Goal: Task Accomplishment & Management: Use online tool/utility

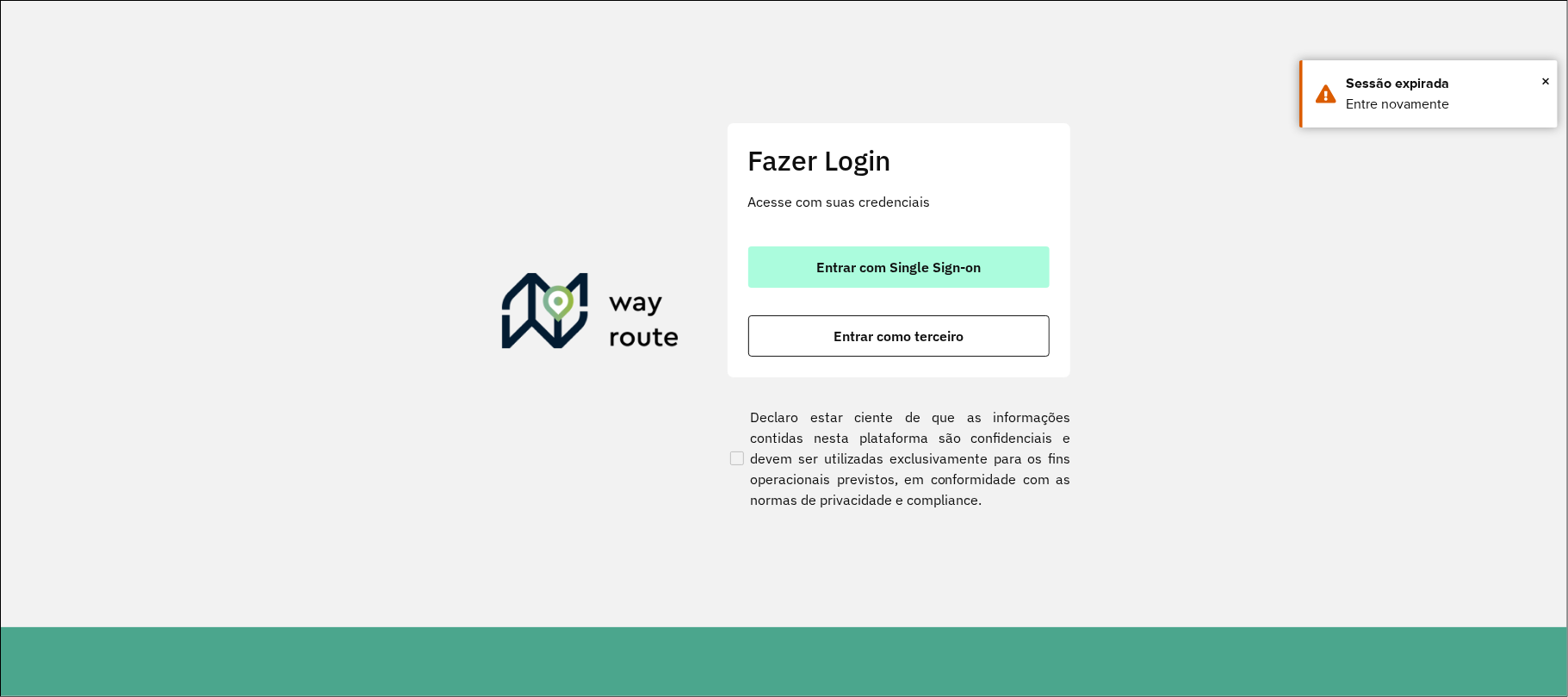
click at [915, 277] on button "Entrar com Single Sign-on" at bounding box center [899, 267] width 302 height 42
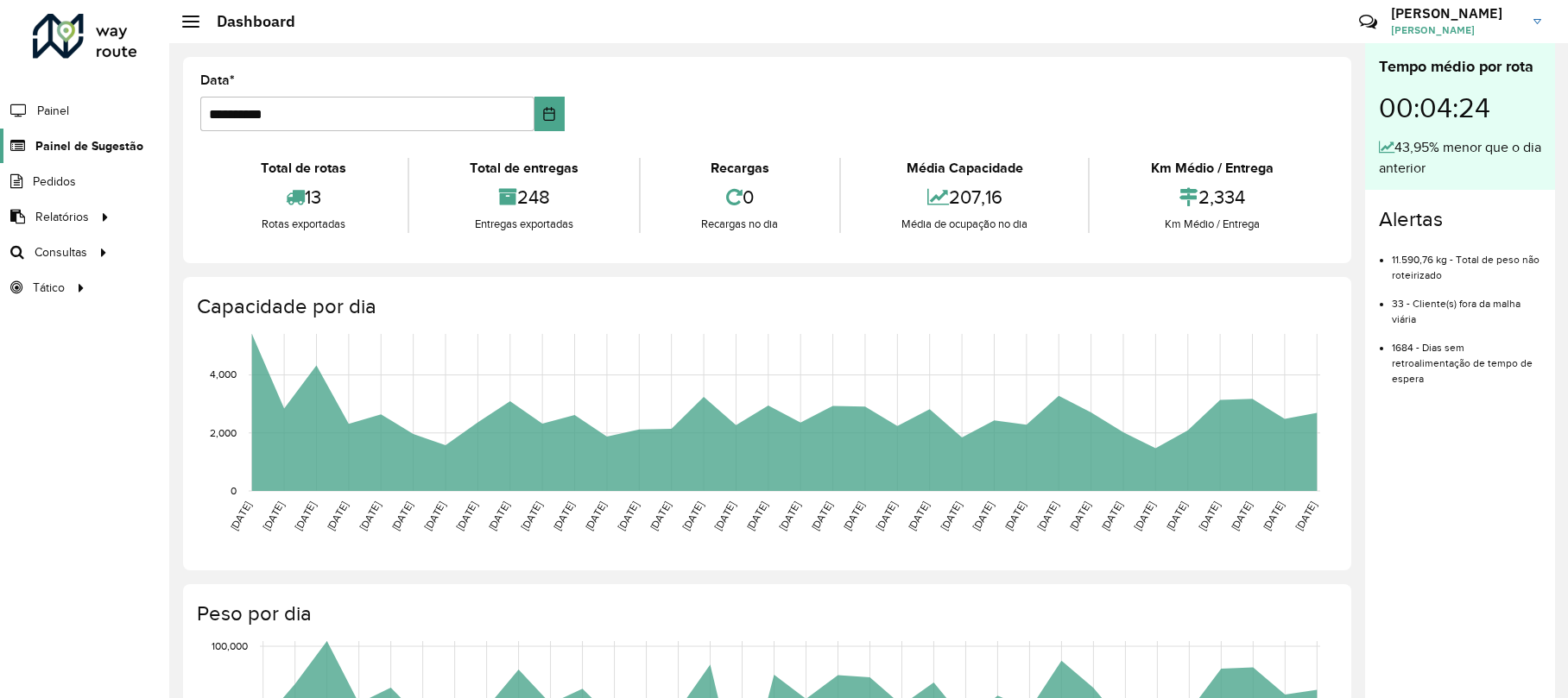
click at [98, 139] on span "Painel de Sugestão" at bounding box center [89, 146] width 108 height 19
click at [73, 248] on span "Consultas" at bounding box center [62, 253] width 57 height 19
click at [204, 252] on span "Roteirização" at bounding box center [230, 253] width 70 height 19
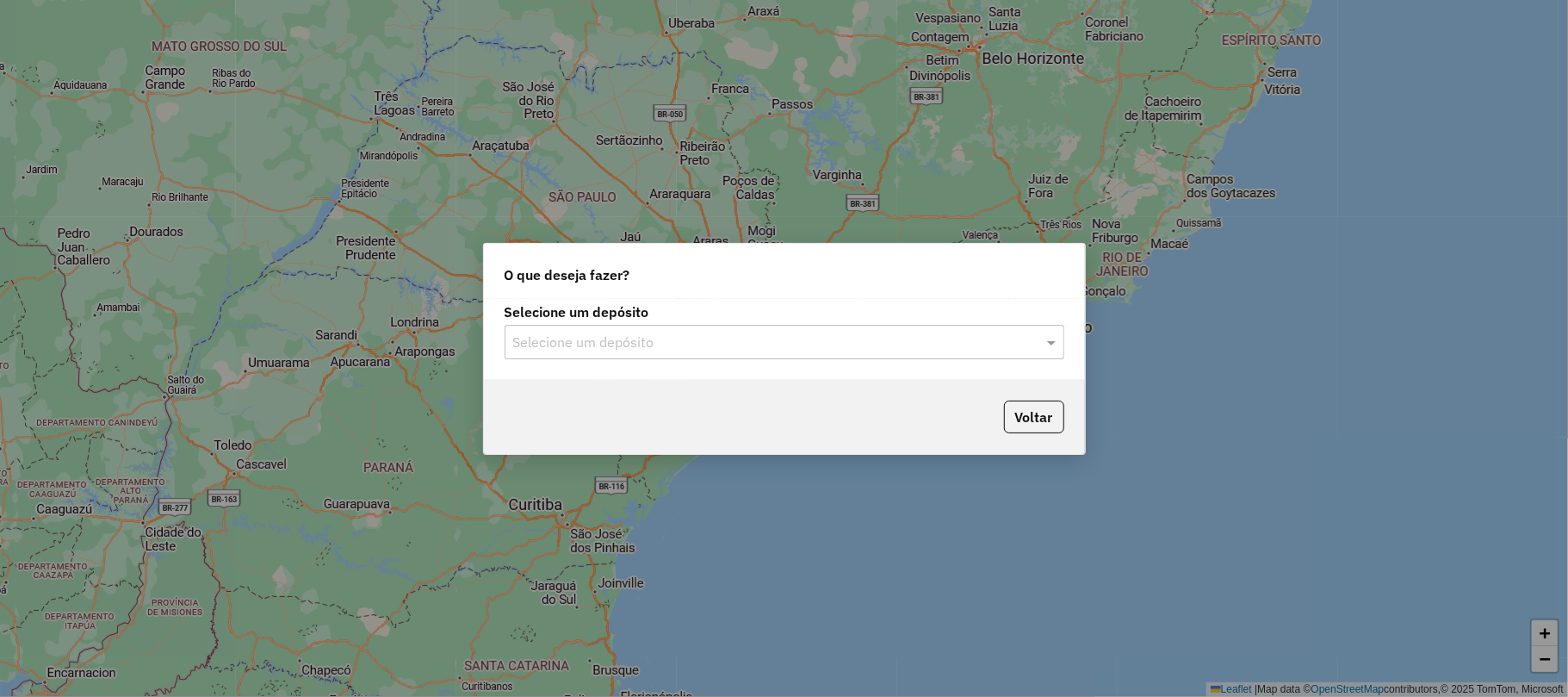
click at [686, 329] on div "Selecione um depósito" at bounding box center [784, 342] width 560 height 34
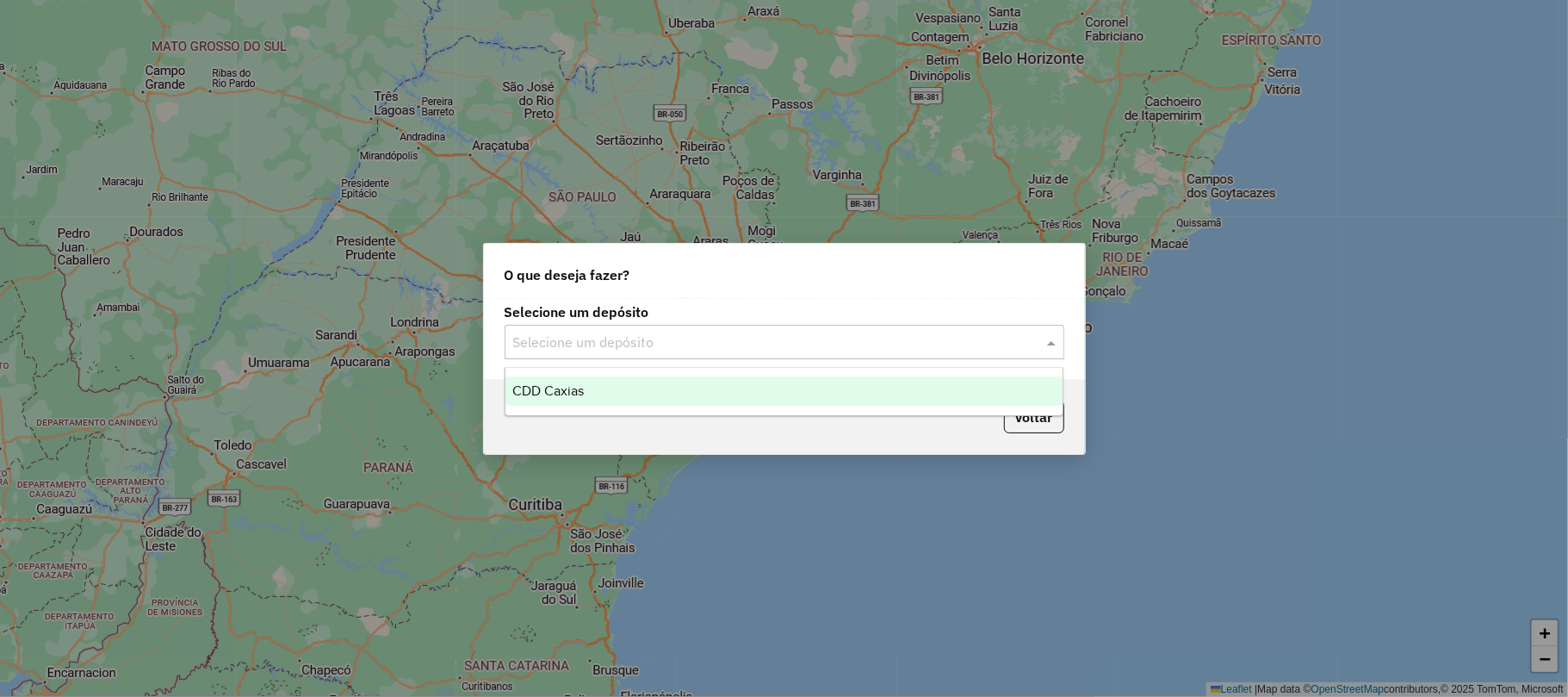
click at [679, 390] on div "CDD Caxias" at bounding box center [784, 392] width 557 height 30
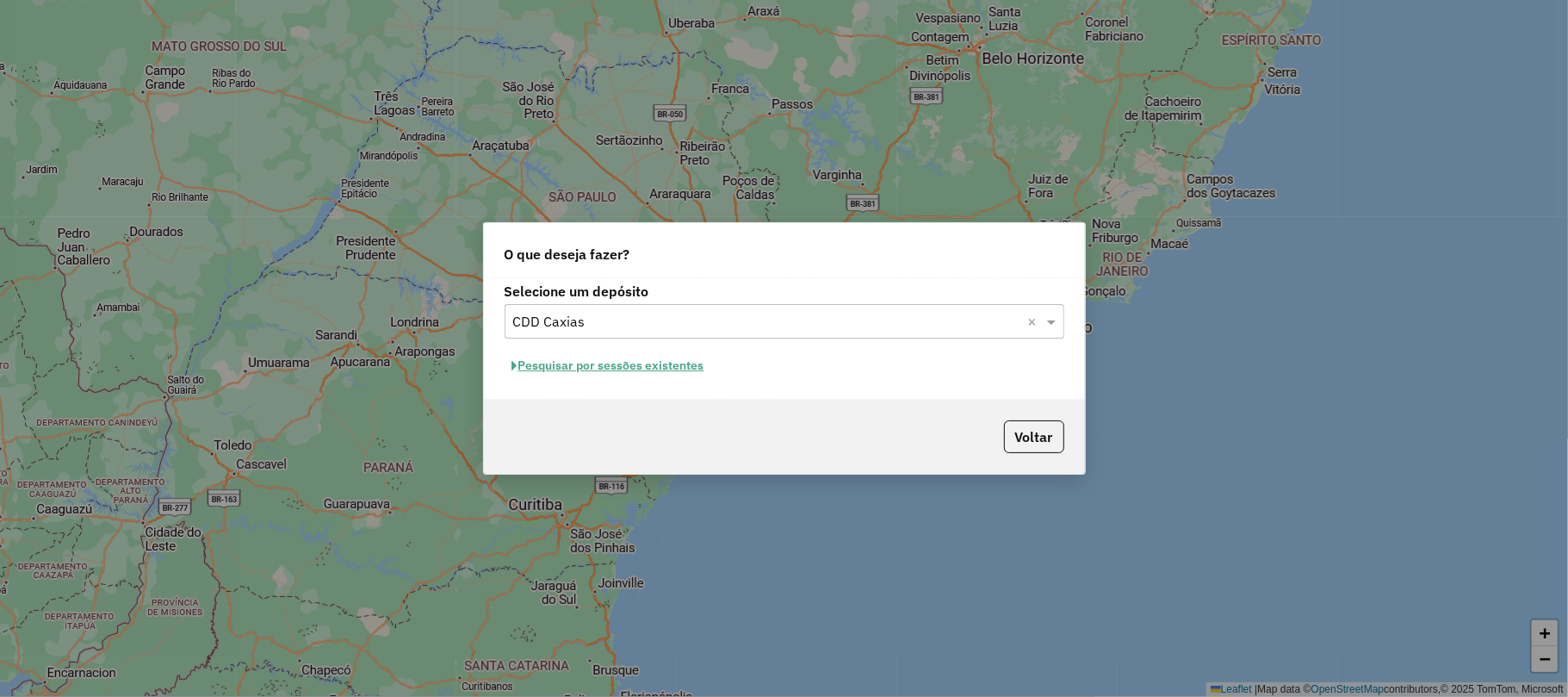
click at [676, 367] on button "Pesquisar por sessões existentes" at bounding box center [609, 366] width 207 height 27
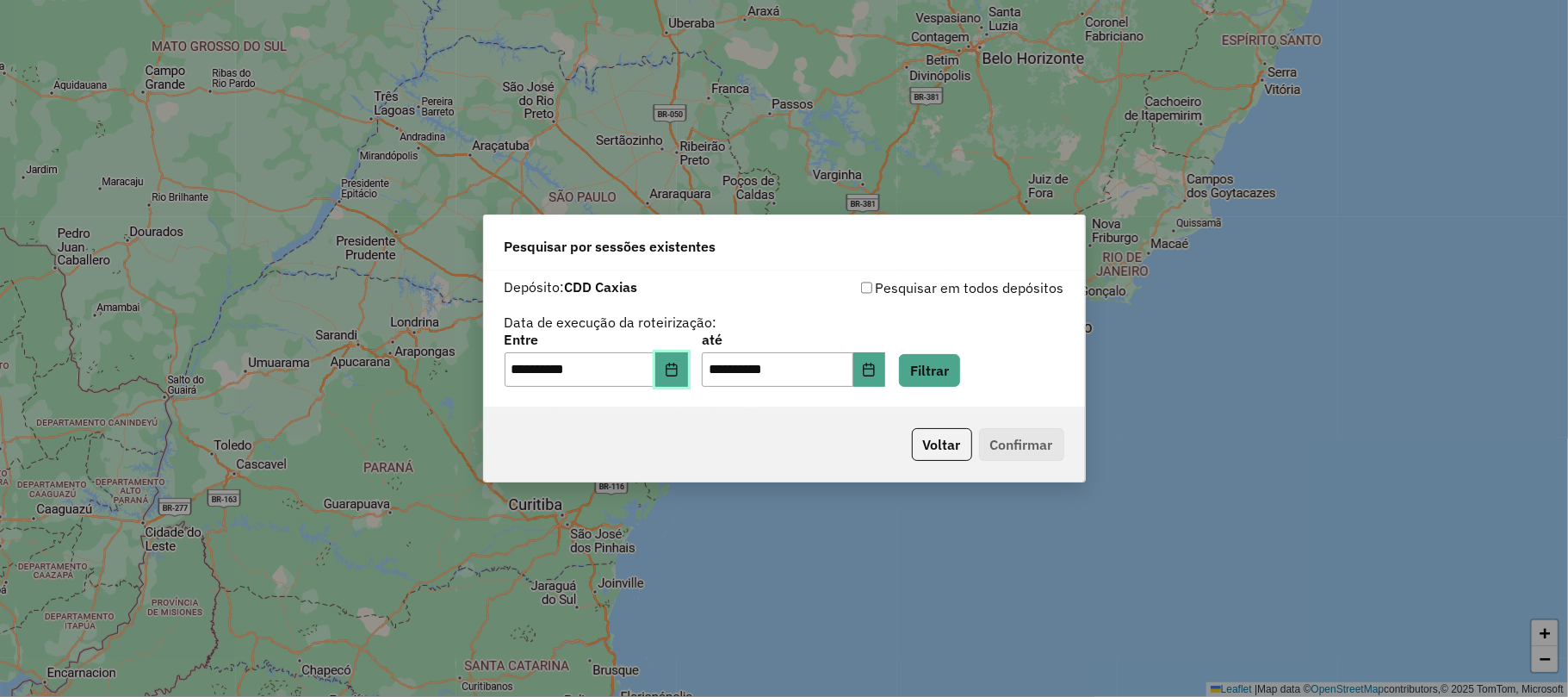
click at [676, 367] on icon "Choose Date" at bounding box center [672, 369] width 14 height 14
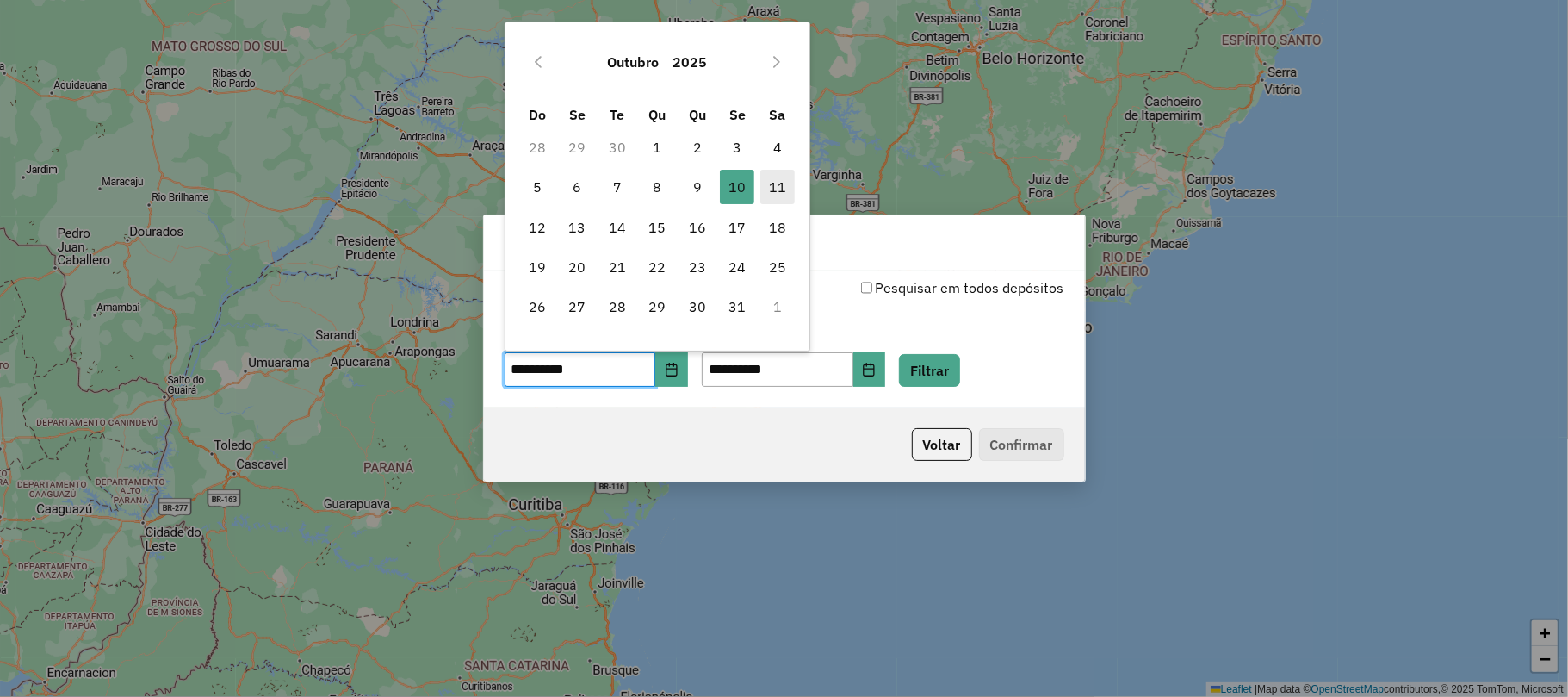
click at [769, 183] on span "11" at bounding box center [777, 186] width 34 height 34
type input "**********"
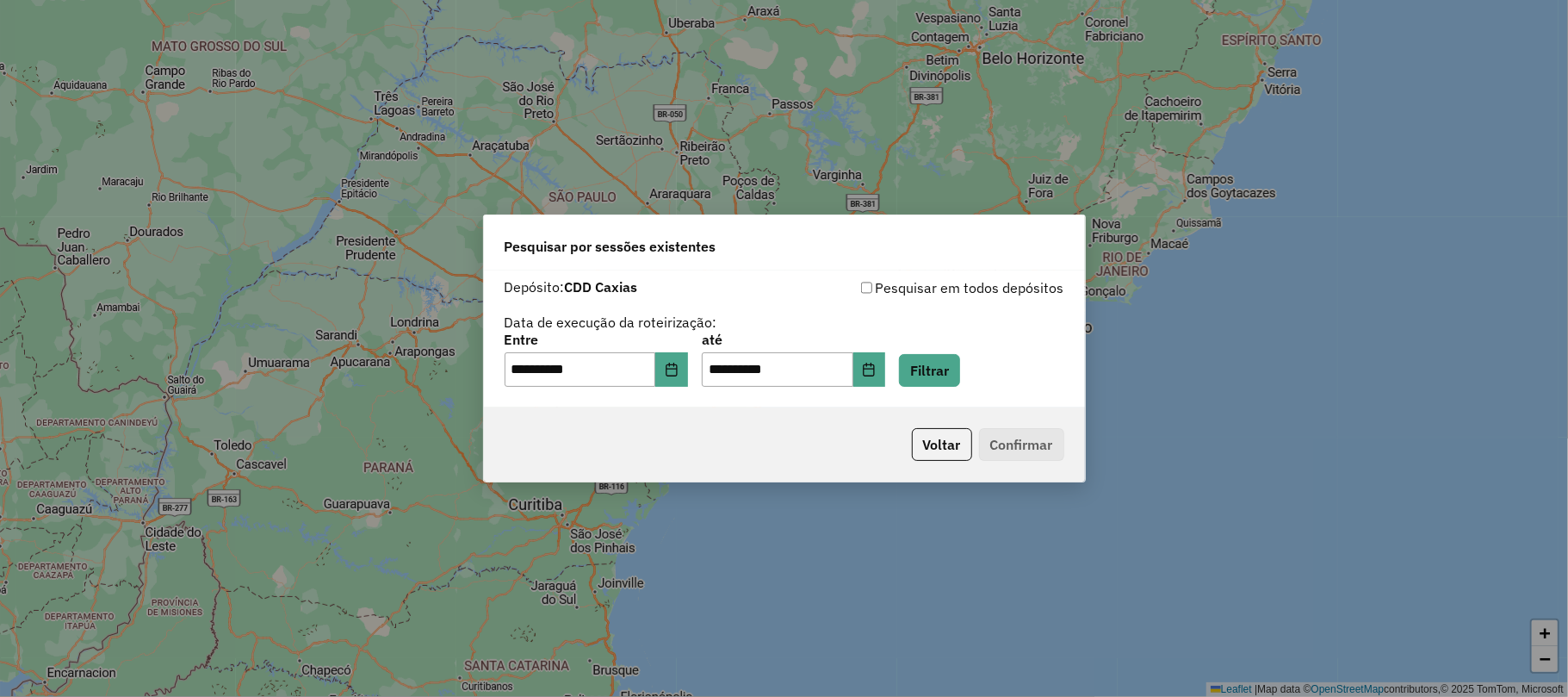
click at [769, 183] on div "**********" at bounding box center [784, 348] width 1568 height 697
click at [959, 367] on button "Filtrar" at bounding box center [930, 370] width 61 height 32
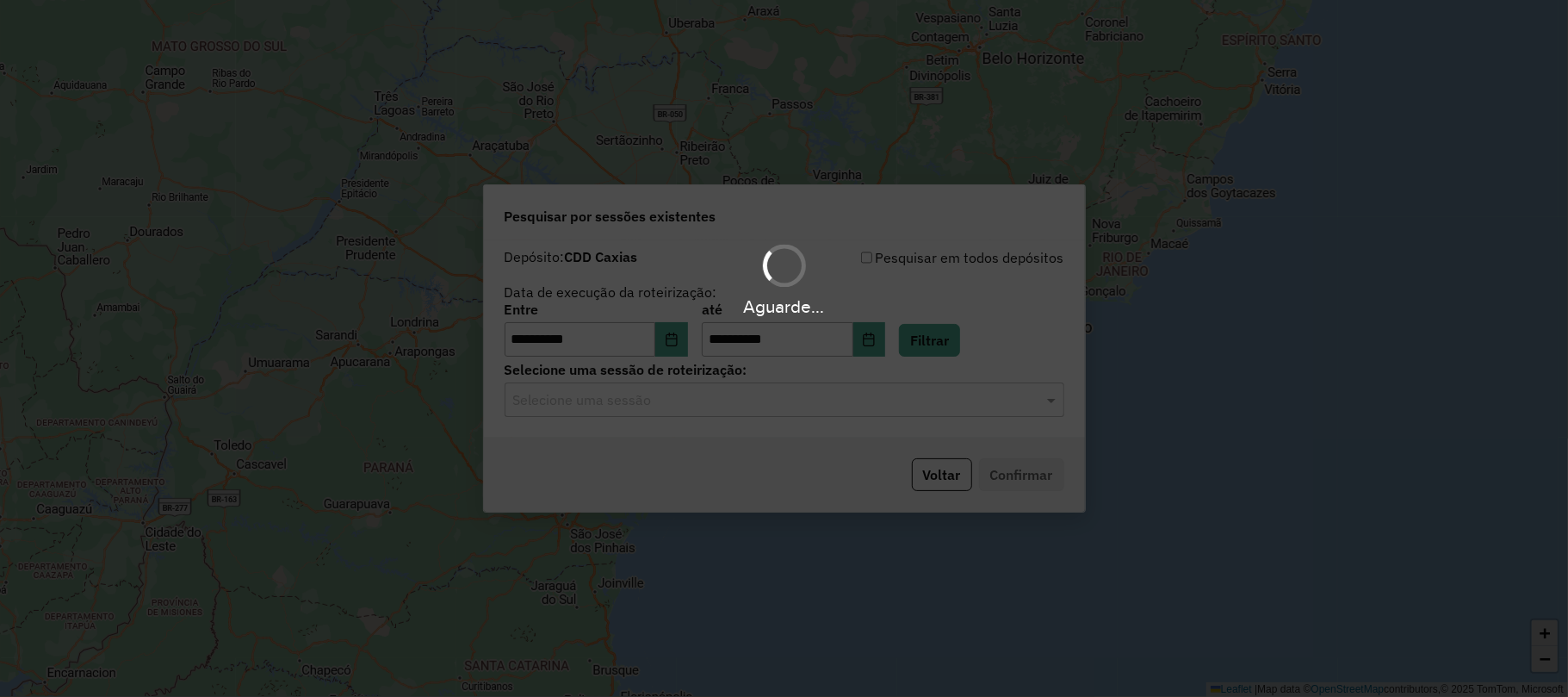
click at [711, 411] on div "Selecione uma sessão" at bounding box center [784, 399] width 560 height 34
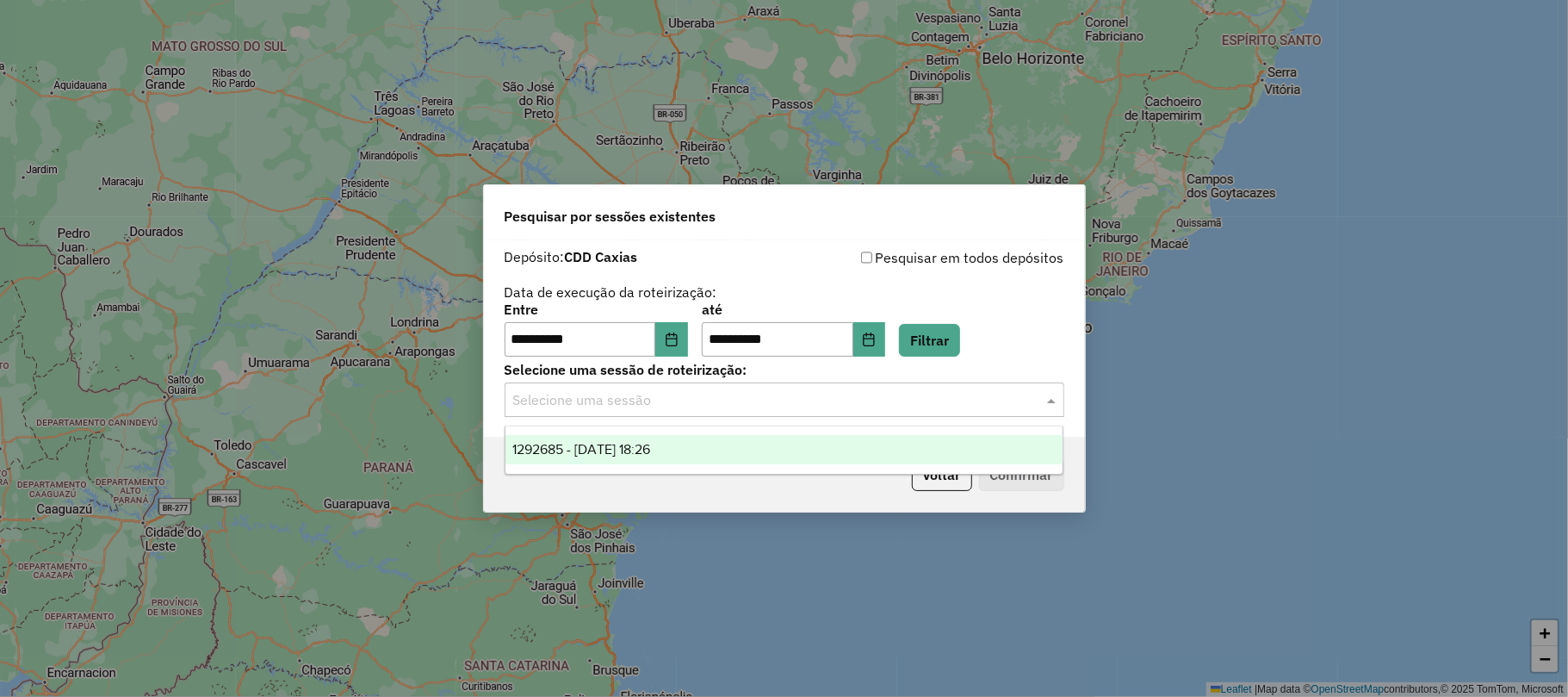
click at [679, 435] on div "1292685 - 11/10/2025 18:26" at bounding box center [784, 450] width 557 height 30
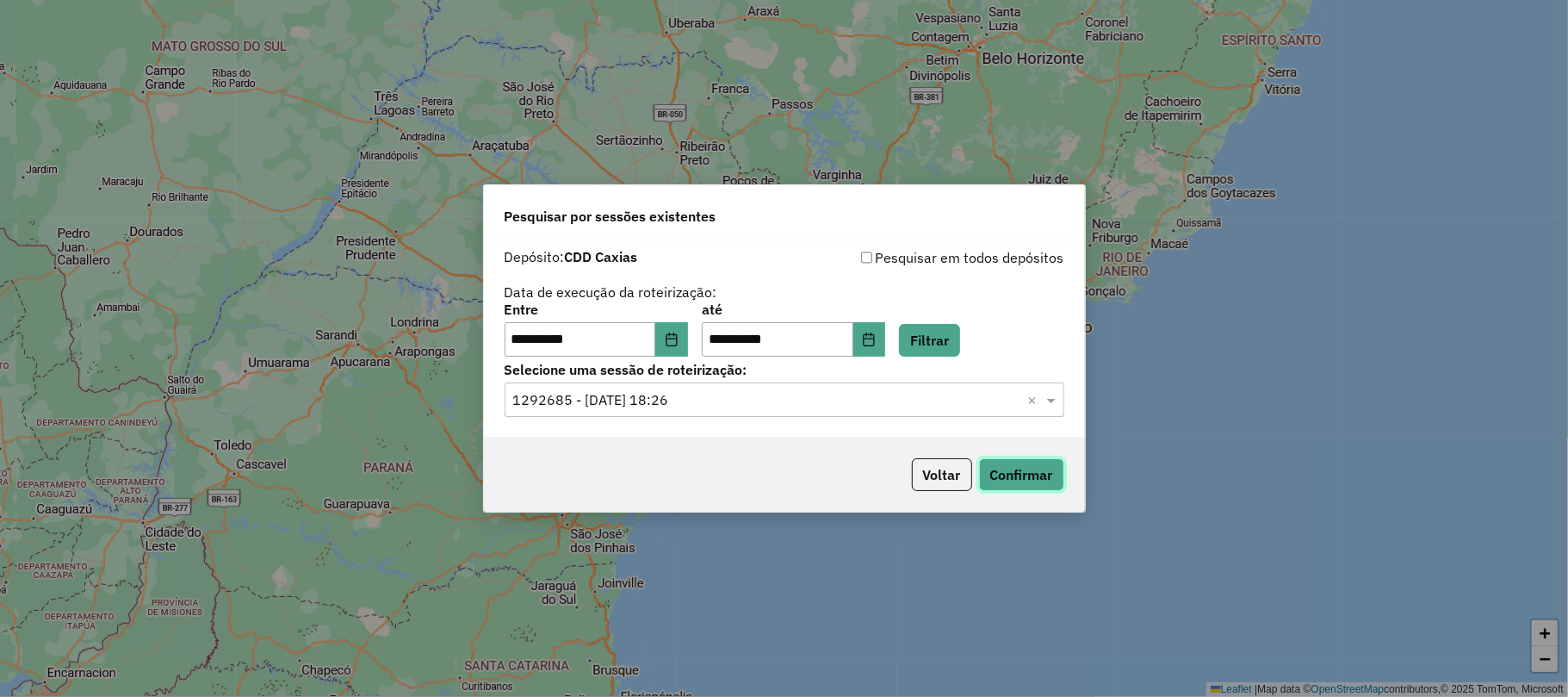
click at [999, 469] on button "Confirmar" at bounding box center [1021, 474] width 85 height 32
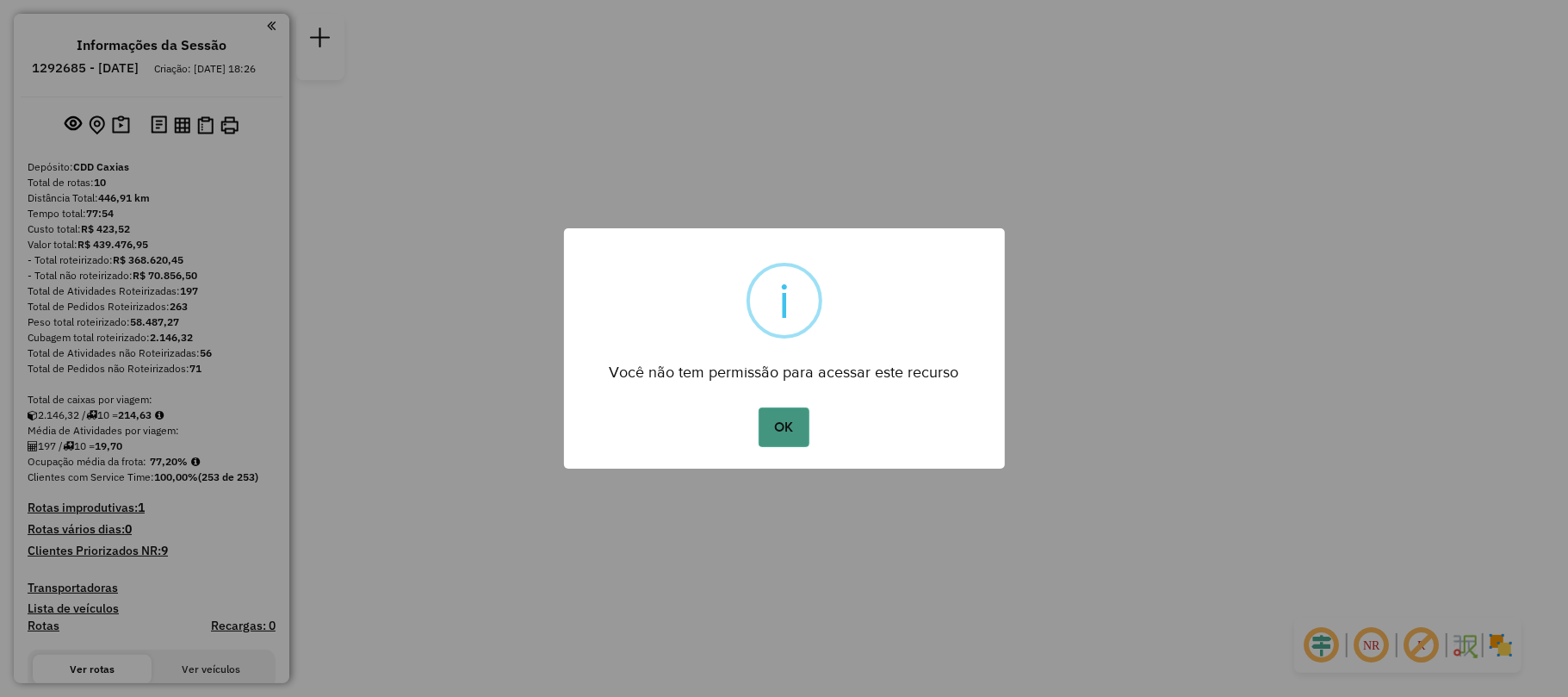
click at [784, 431] on button "OK" at bounding box center [784, 427] width 51 height 40
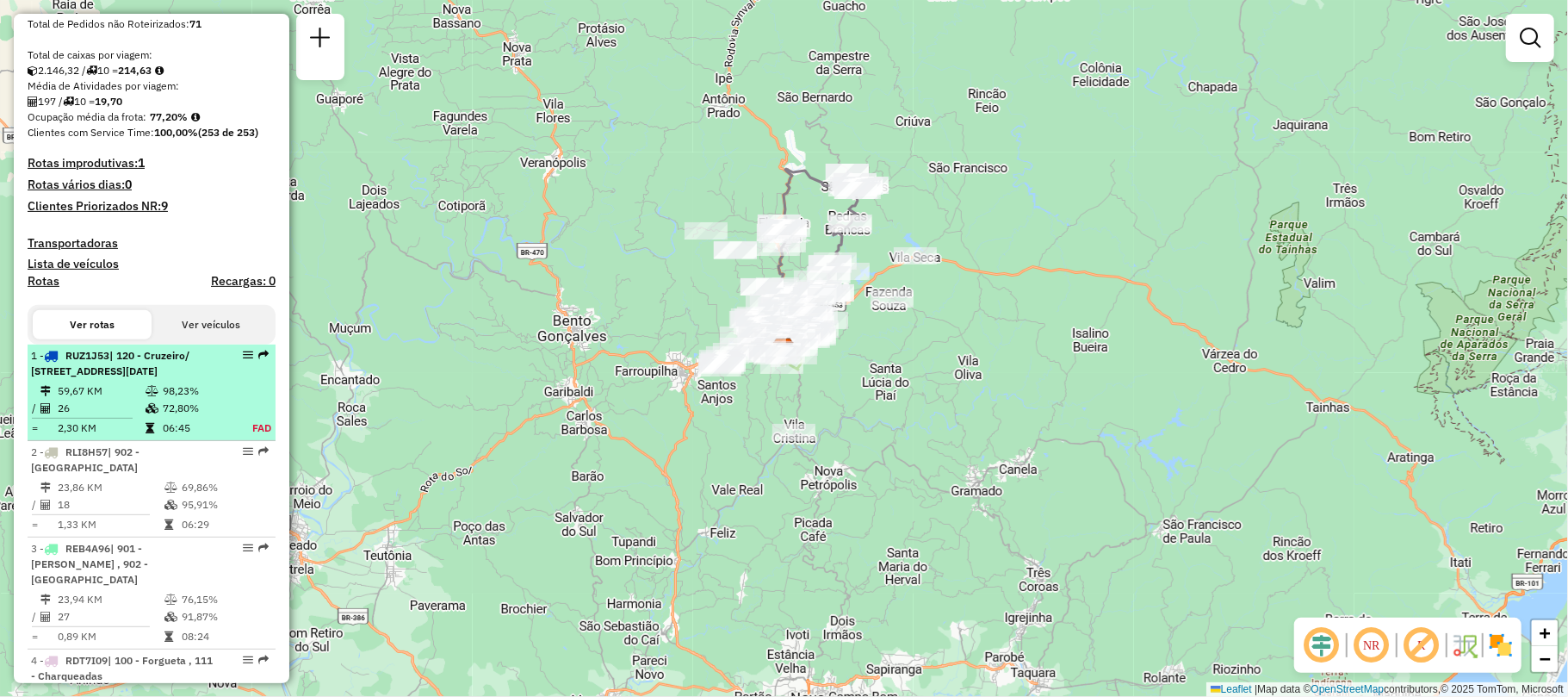
scroll to position [574, 0]
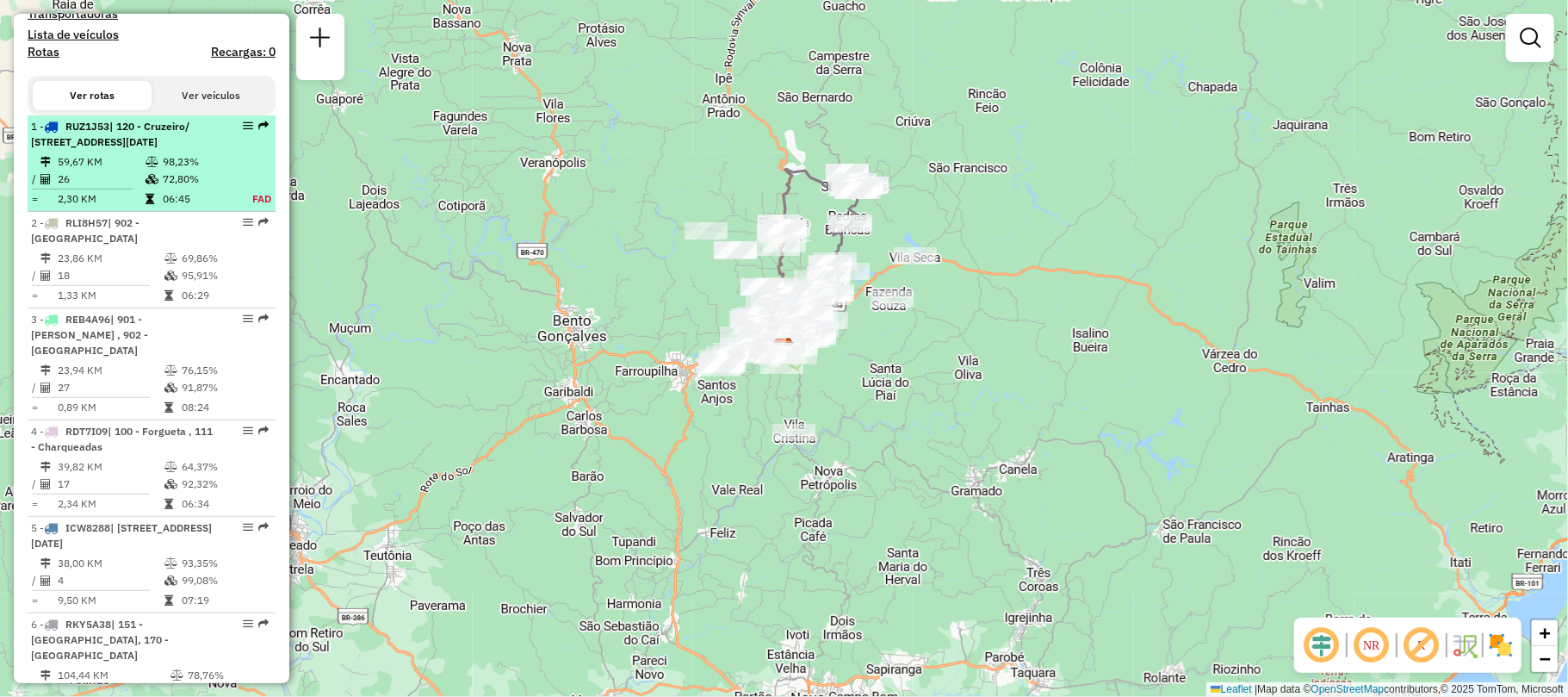
click at [201, 188] on td "72,80%" at bounding box center [197, 179] width 71 height 18
select select "**********"
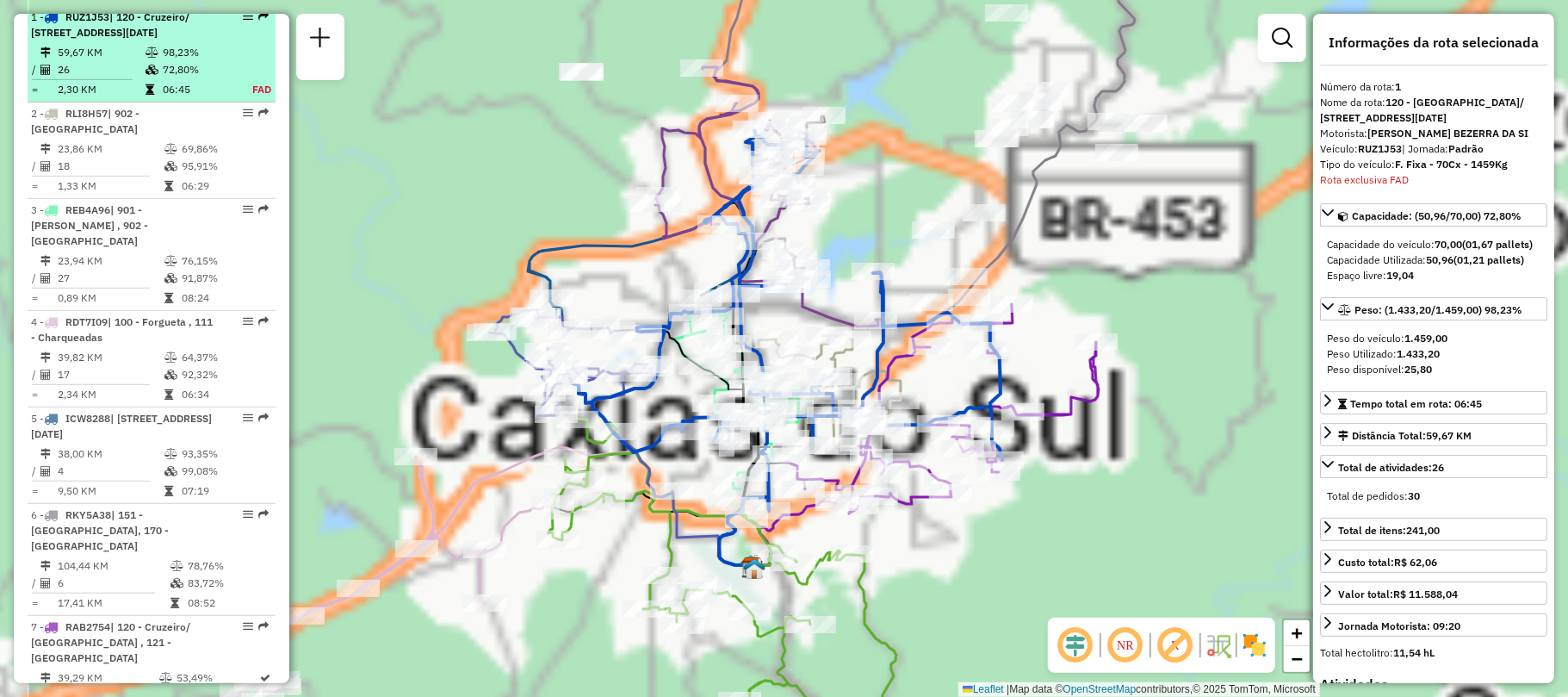
scroll to position [691, 0]
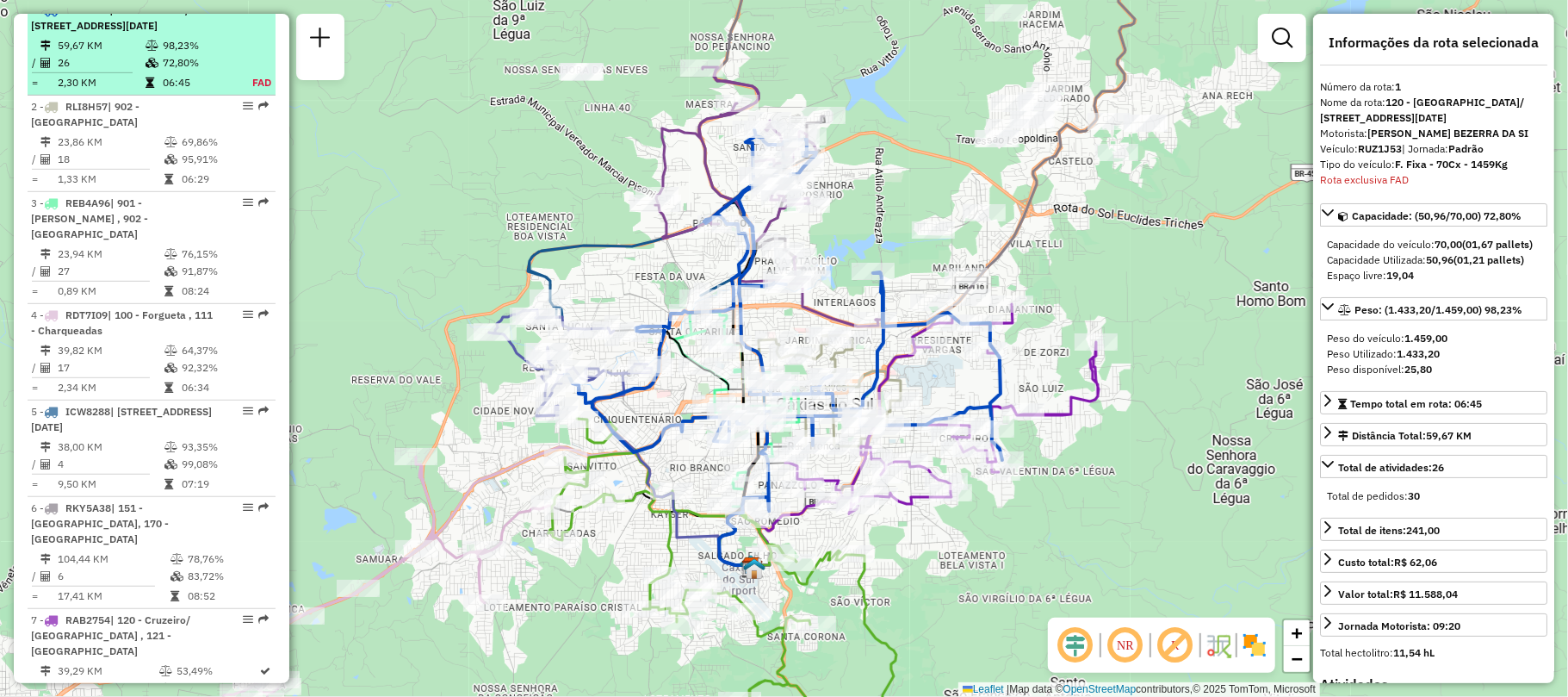
click at [159, 66] on li "1 - RUZ1J53 | 120 - Cruzeiro/ Planalto , 132 - Santa Lucia , 173 - Santa Fé, 90…" at bounding box center [152, 47] width 248 height 96
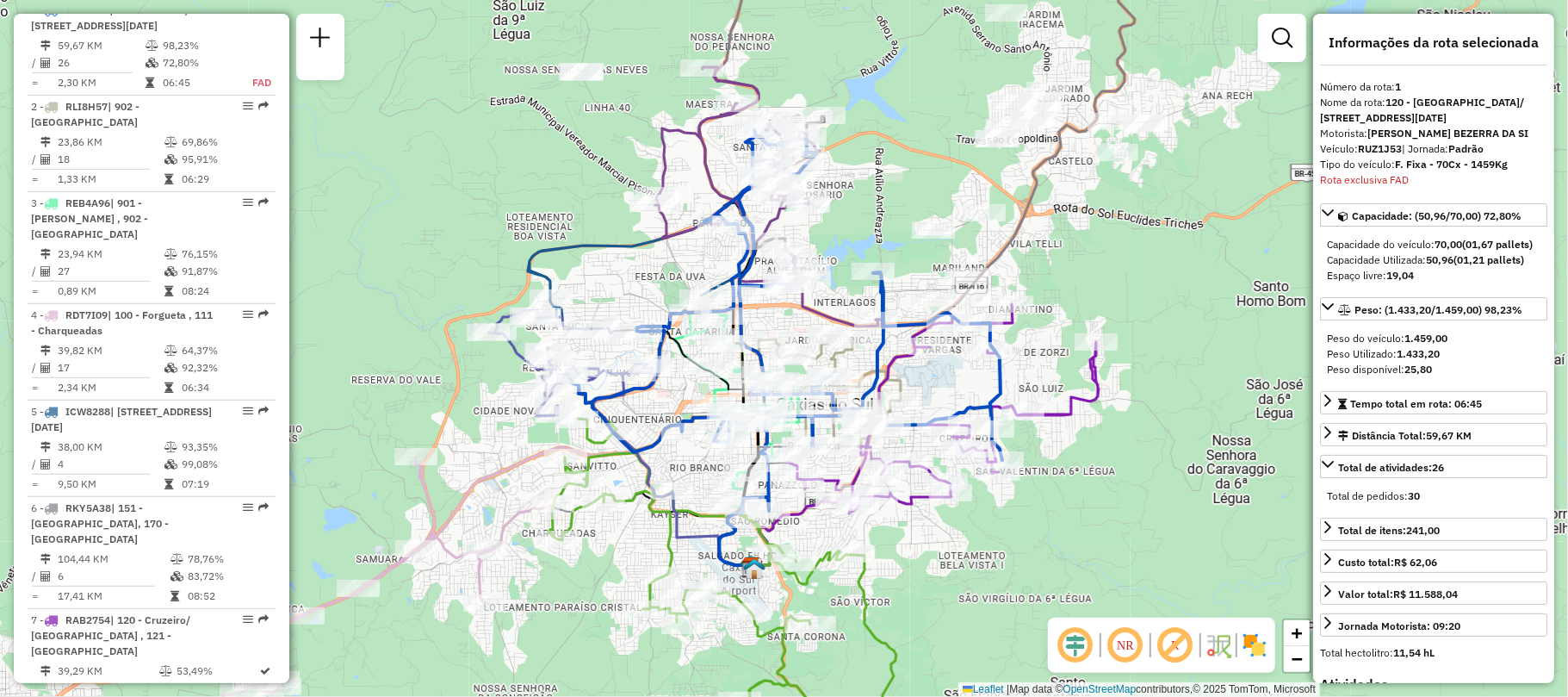
drag, startPoint x: 159, startPoint y: 66, endPoint x: 877, endPoint y: 346, distance: 770.7
click at [894, 352] on link "Exibir somente esta rota" at bounding box center [987, 361] width 216 height 26
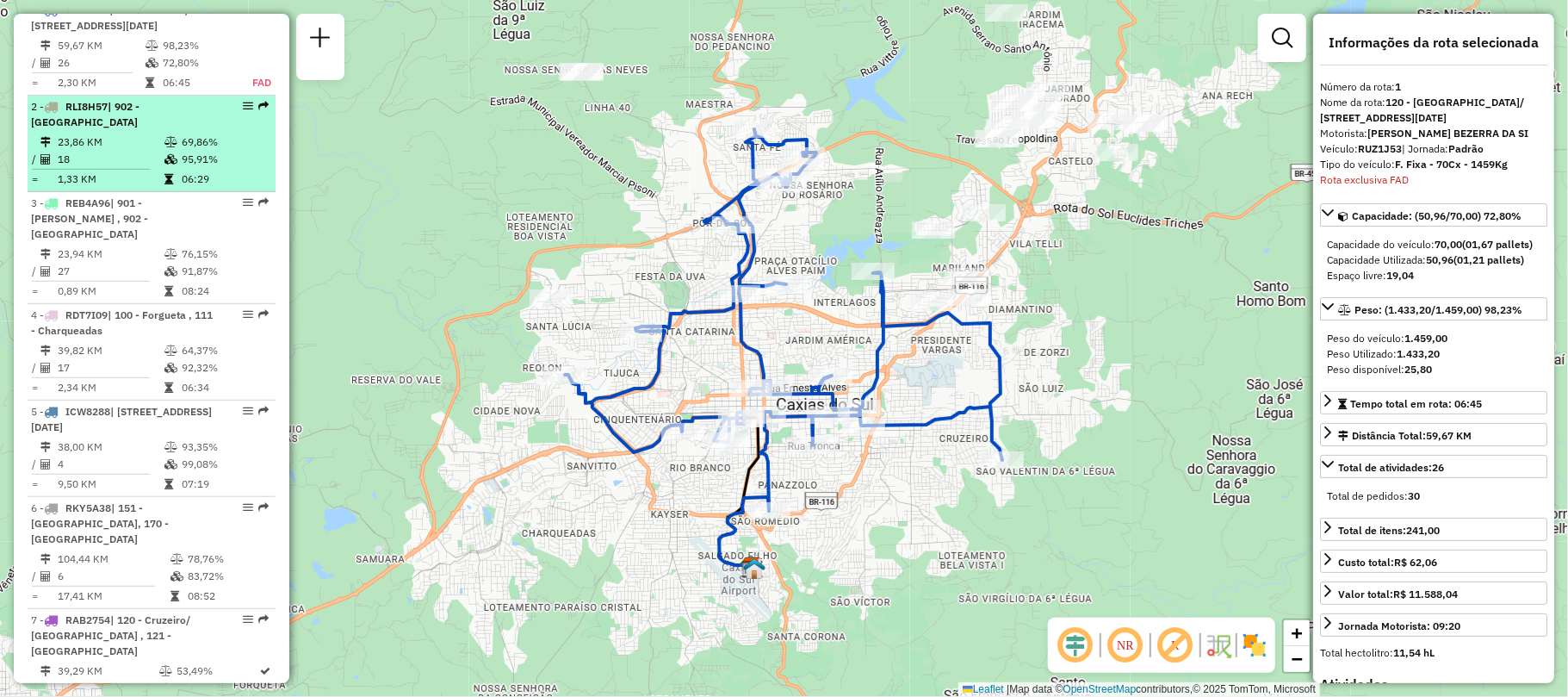
scroll to position [576, 0]
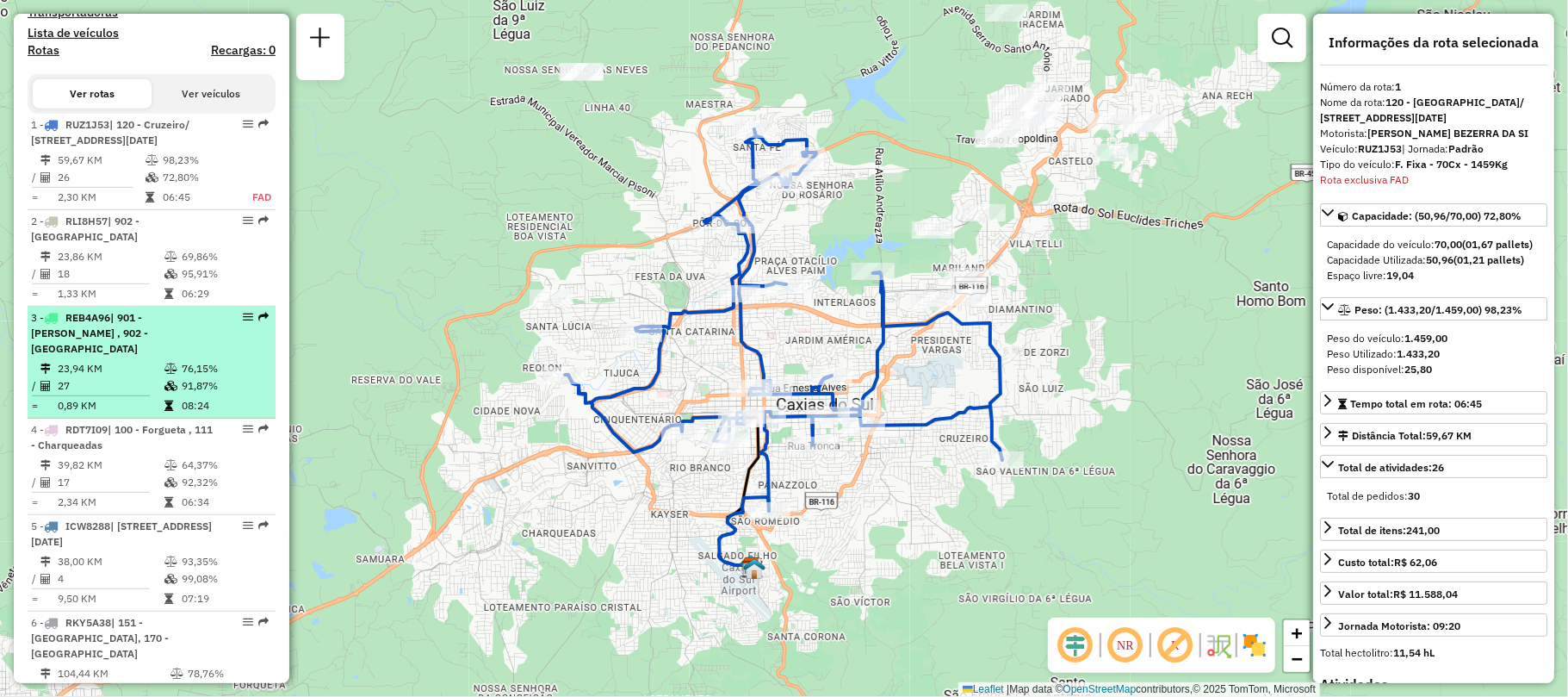
click at [162, 356] on div "3 - REB4A96 | 901 - Pio X , 902 - Centro Caxias do Sul" at bounding box center [122, 333] width 182 height 46
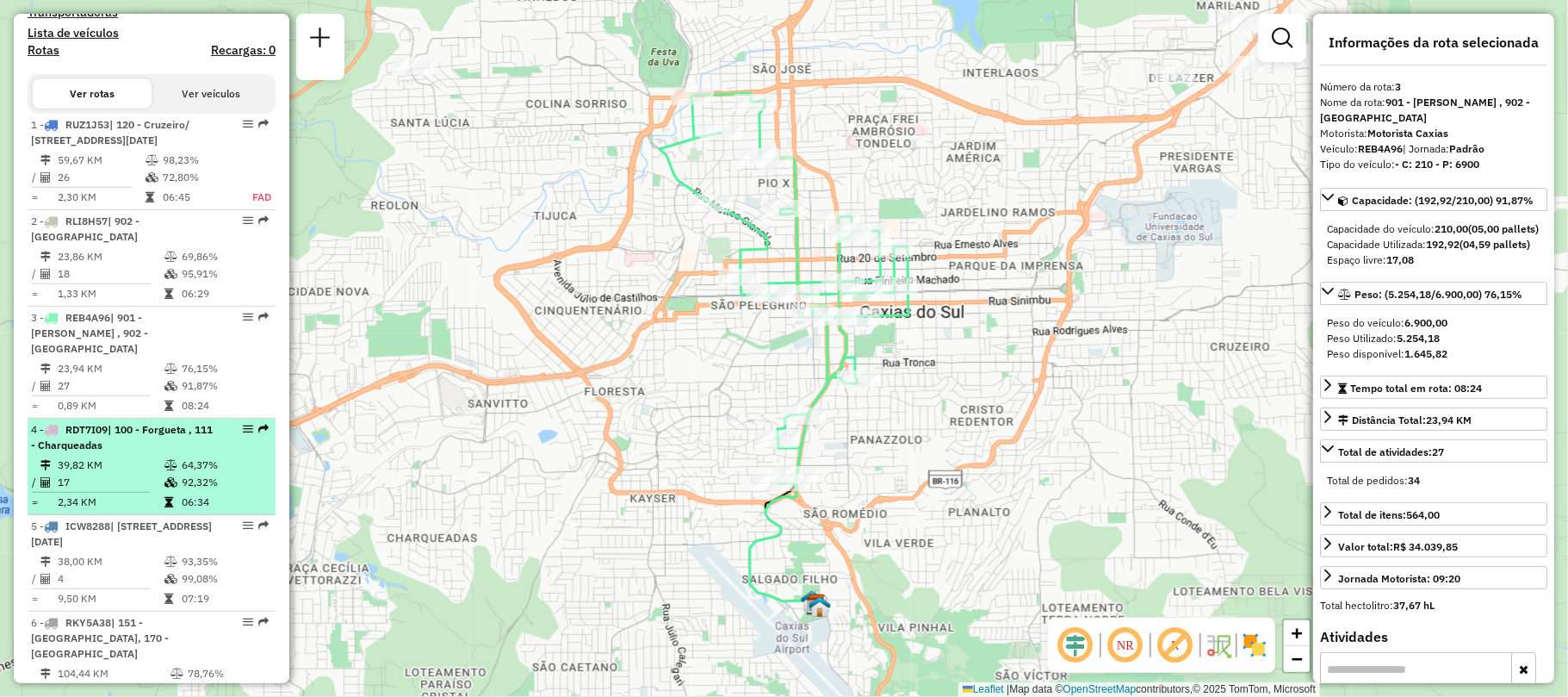
scroll to position [691, 0]
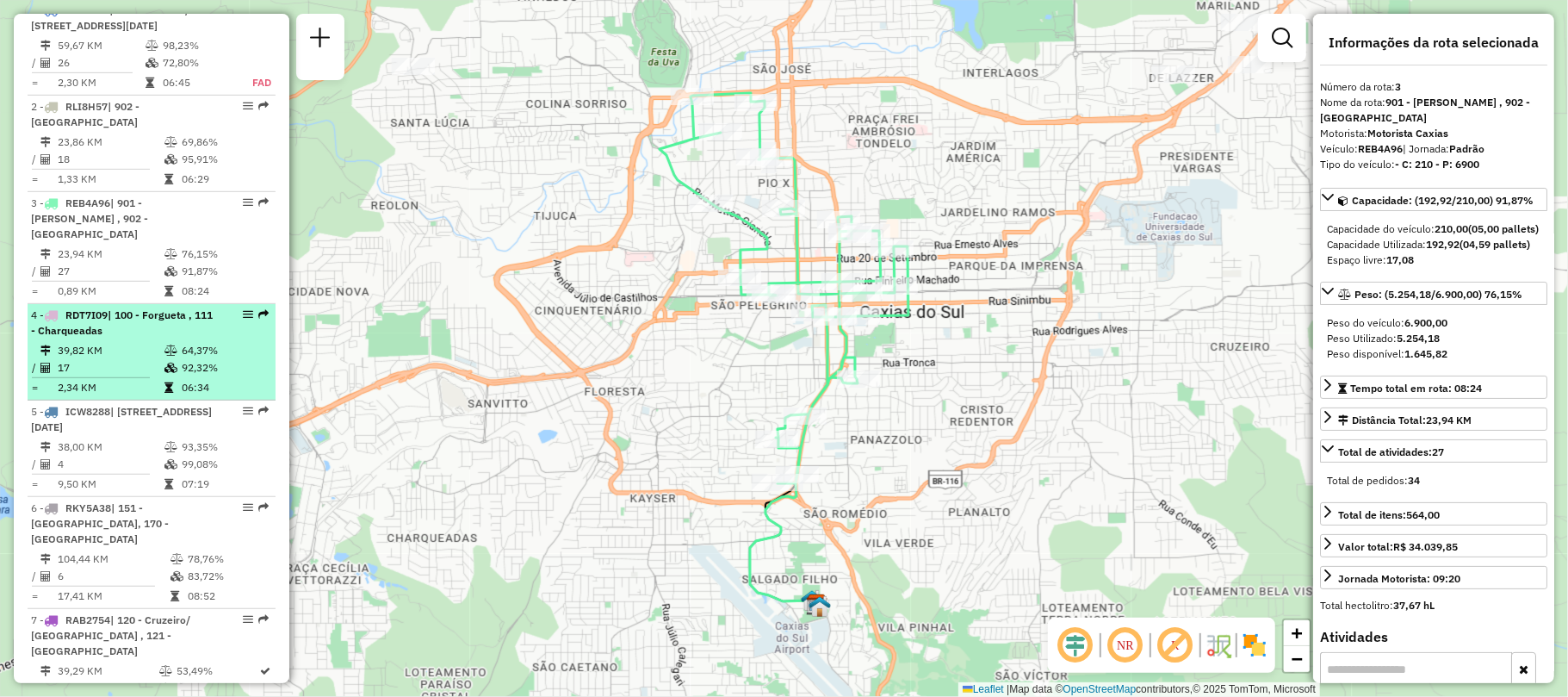
click at [159, 435] on div "5 - ICW8288 | 130 - Loteamento residencial boa vista , 132 - Santa Lucia , 173 …" at bounding box center [122, 420] width 182 height 31
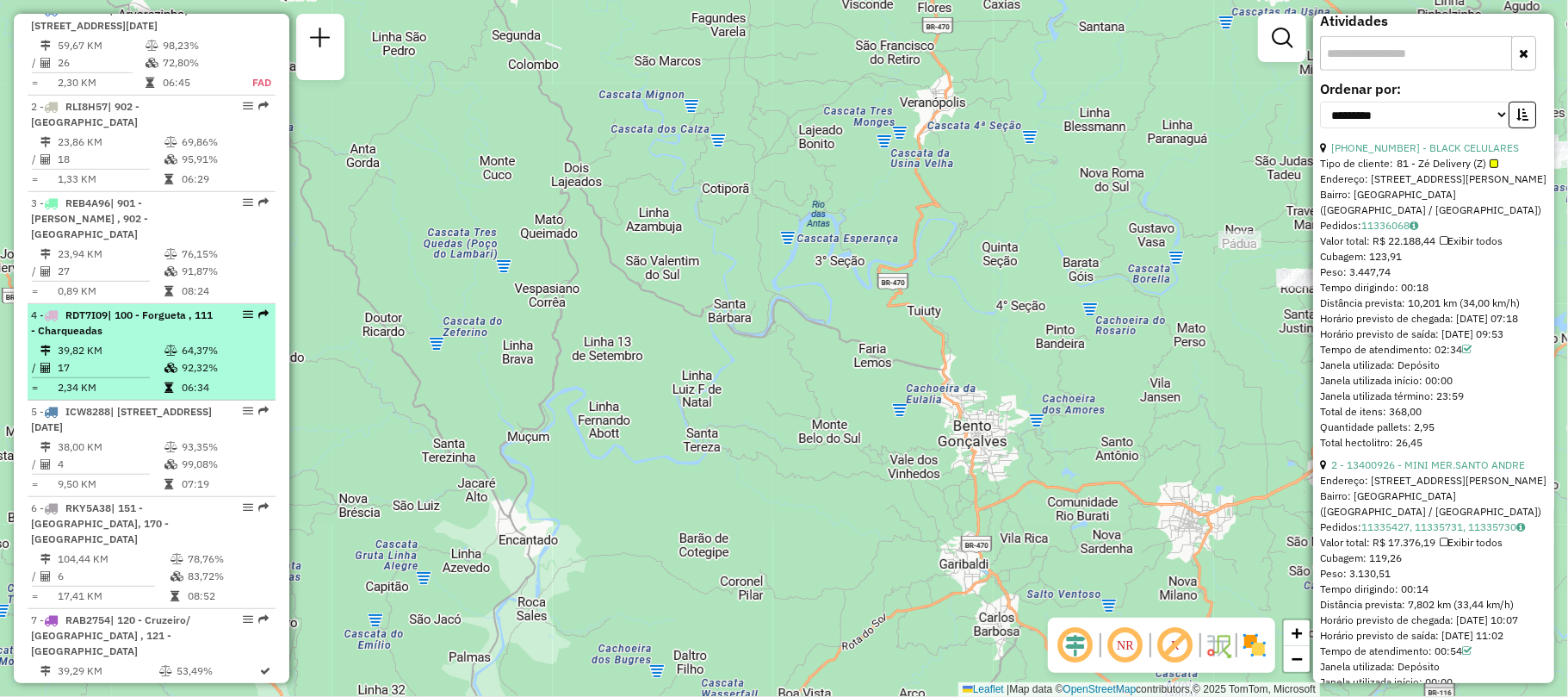
scroll to position [804, 0]
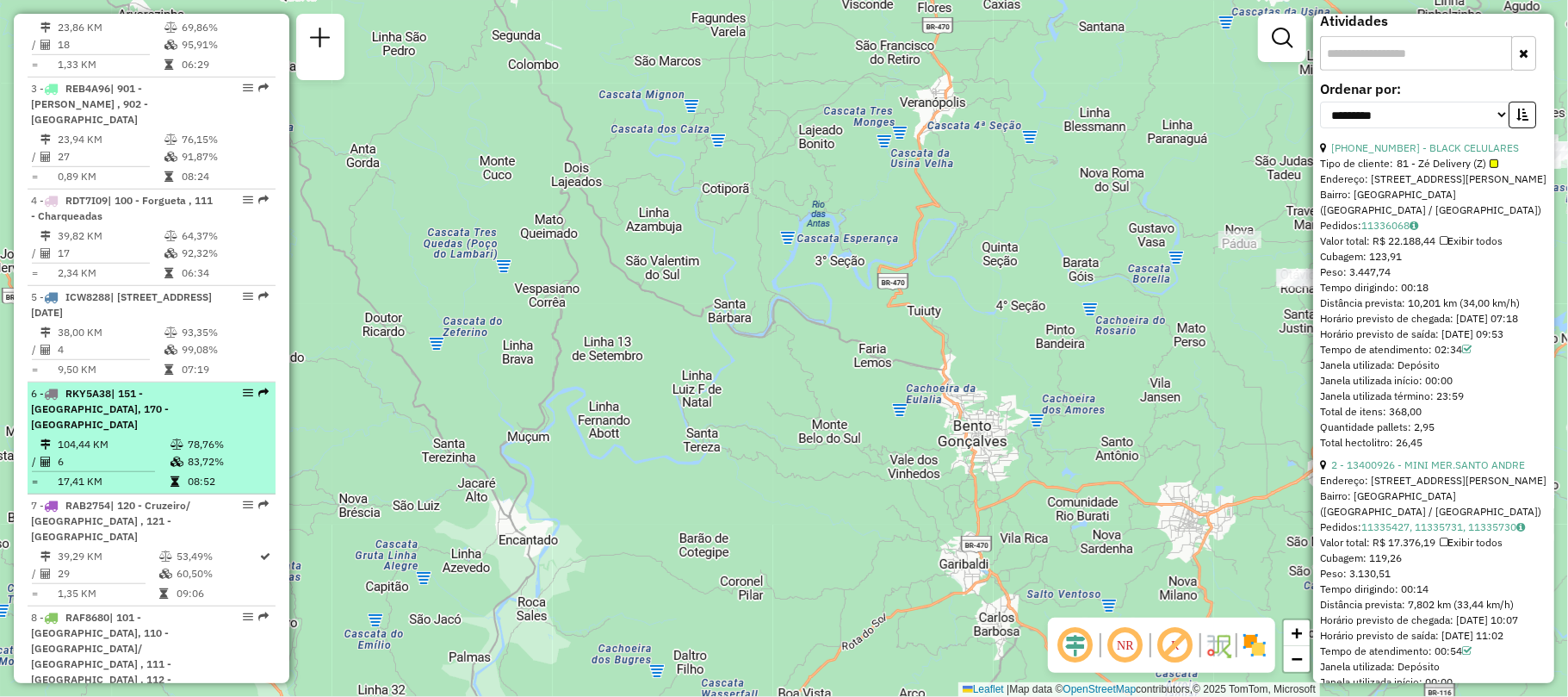
click at [222, 454] on td "78,76%" at bounding box center [228, 444] width 81 height 18
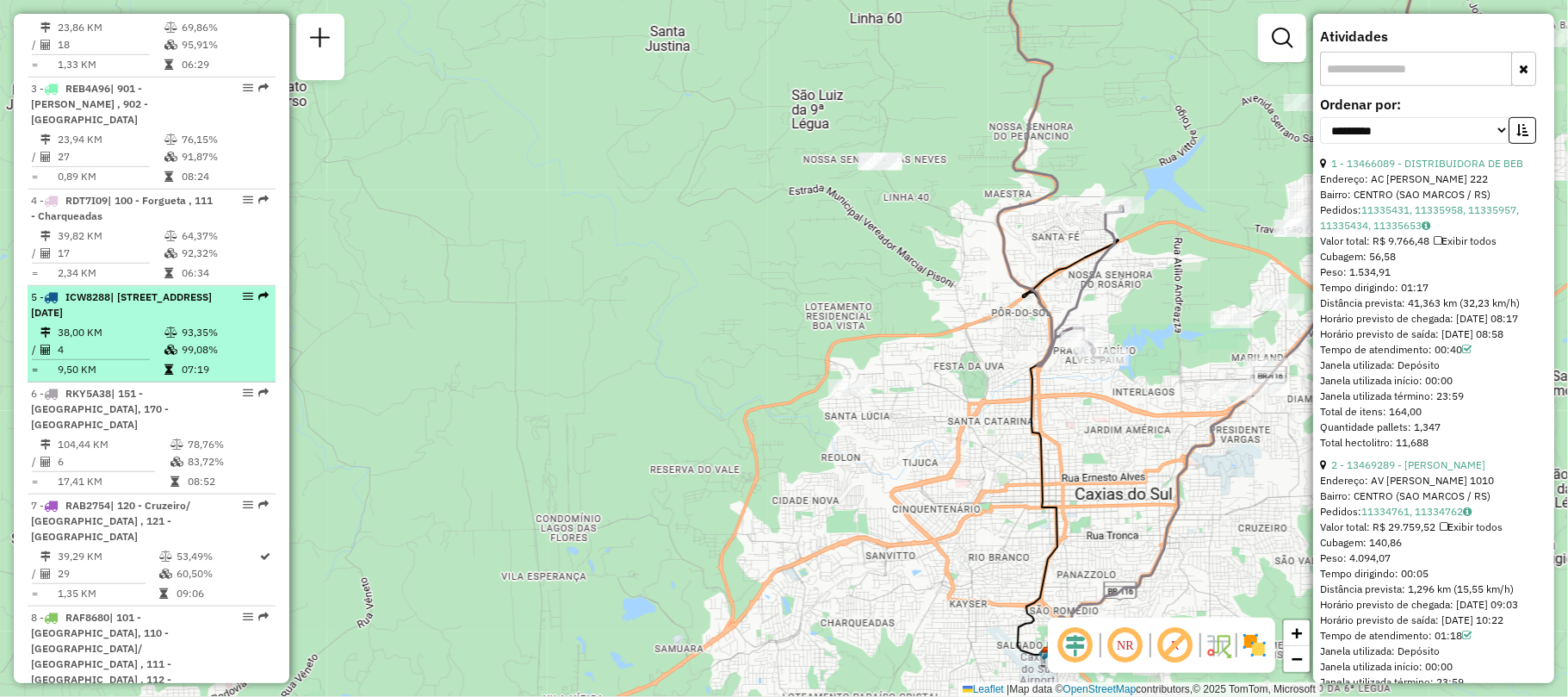
click at [131, 358] on td "4" at bounding box center [109, 350] width 106 height 18
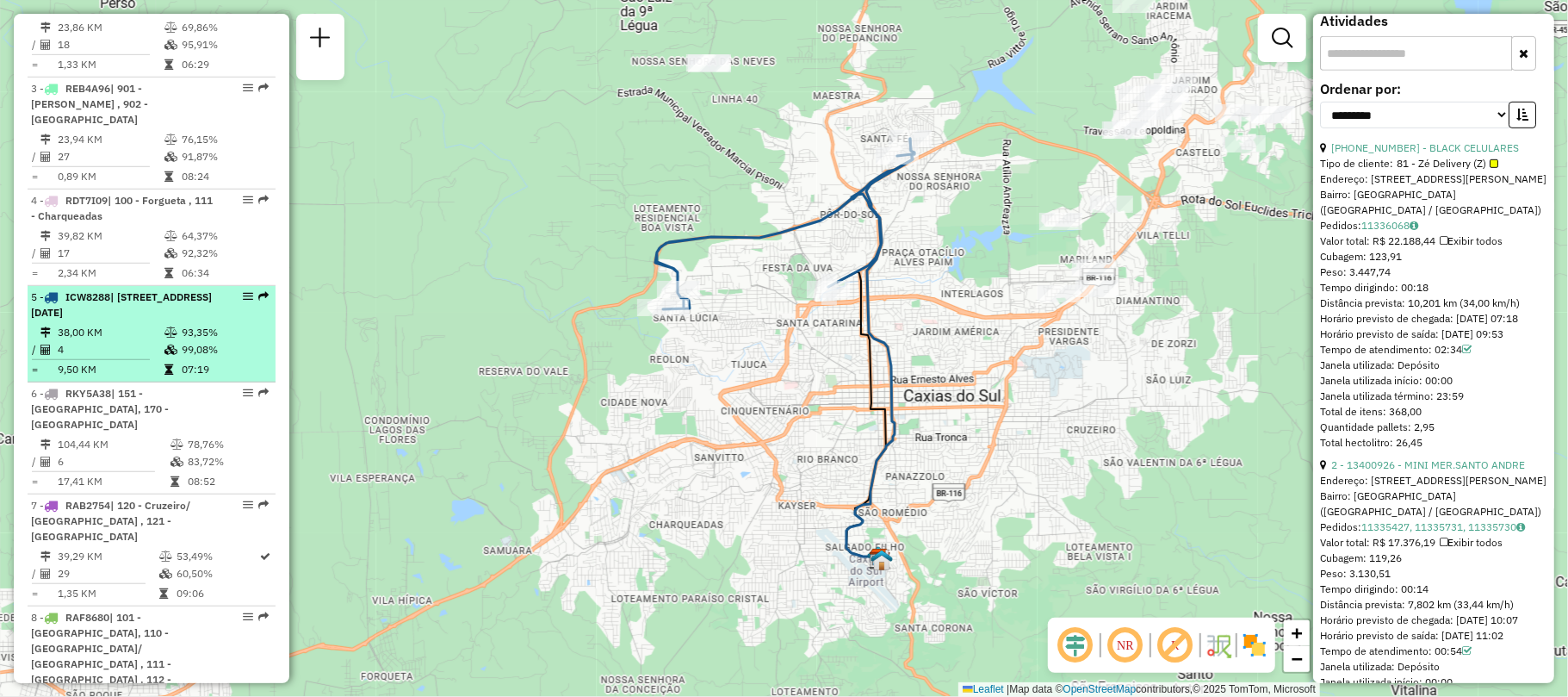
click at [160, 318] on span "| 130 - Loteamento residencial boa vista , 132 - Santa Lucia , 173 - Santa Fé" at bounding box center [121, 305] width 180 height 29
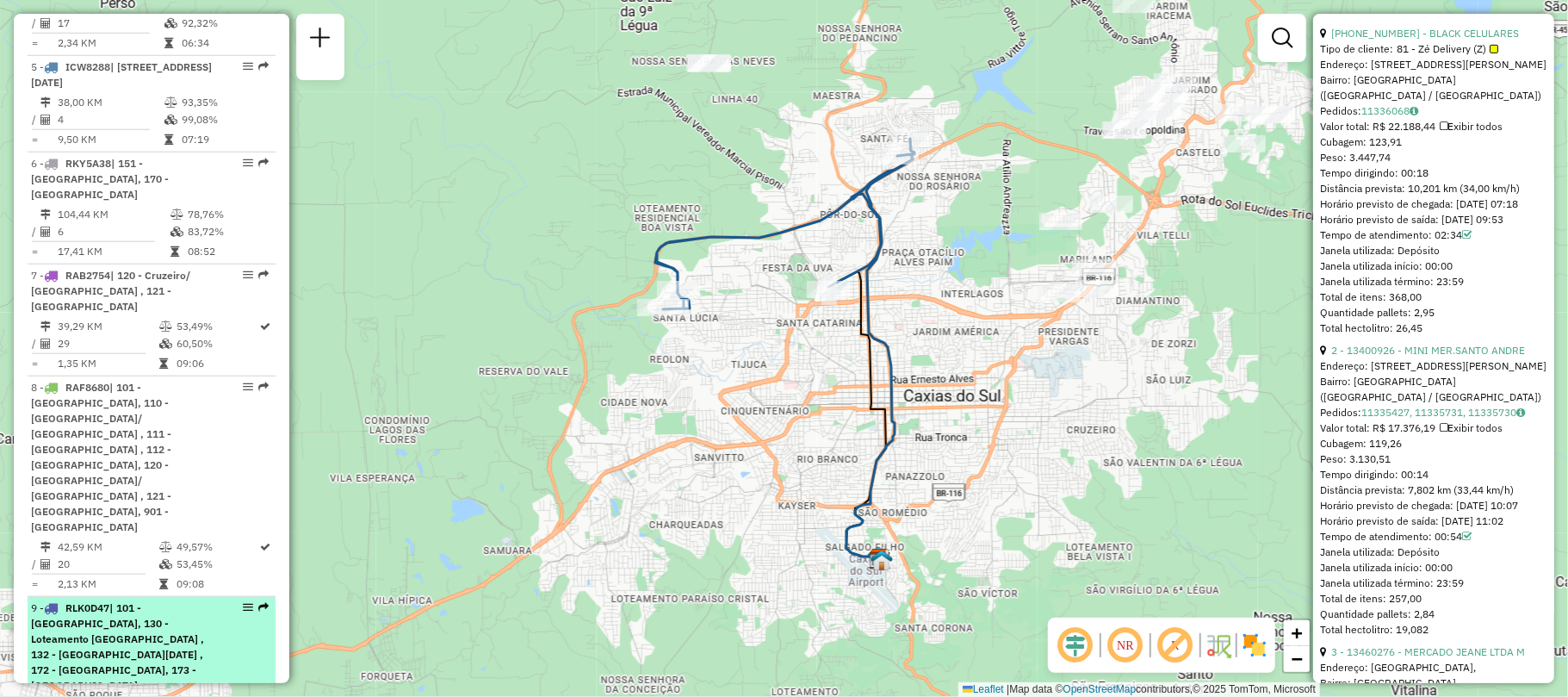
scroll to position [920, 0]
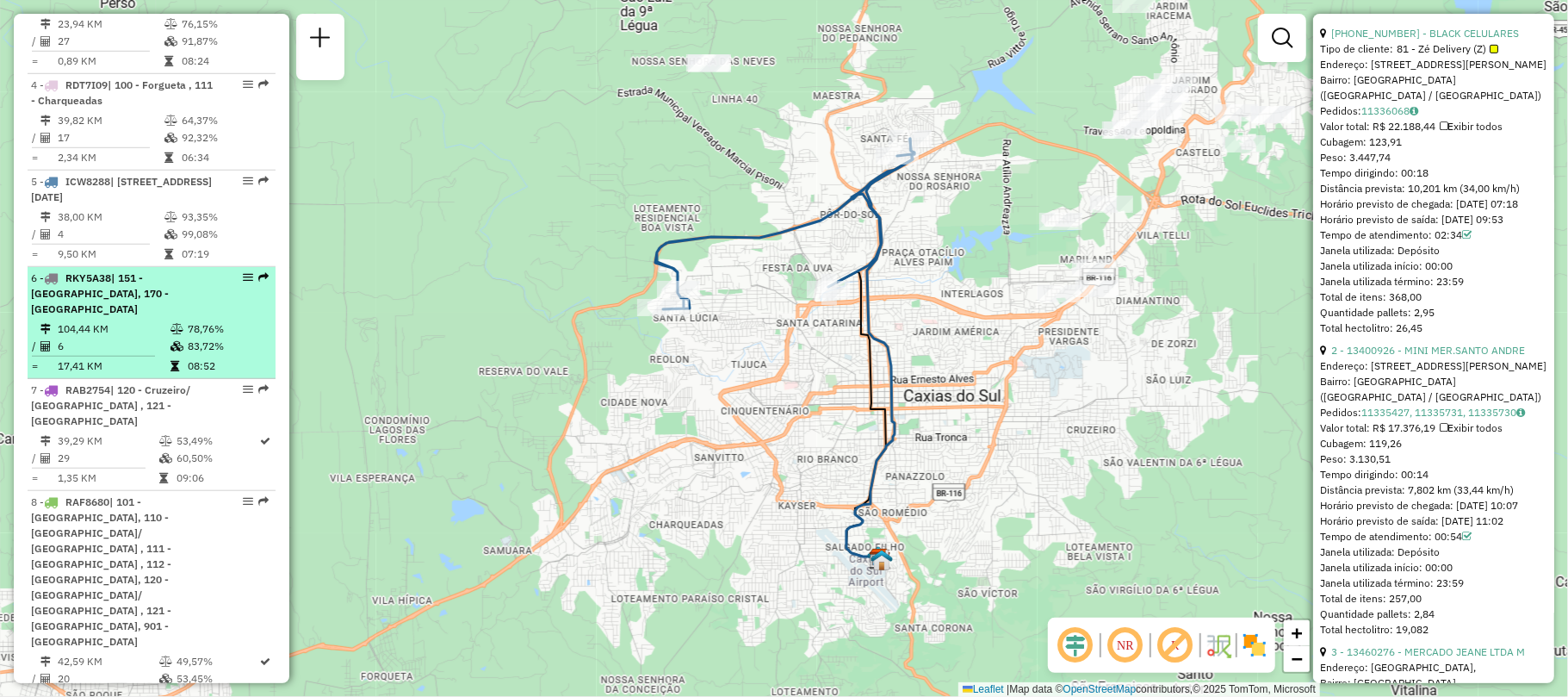
click at [117, 317] on div "6 - RKY5A38 | 151 - São Marcos, 170 - Flores da Cunha" at bounding box center [122, 293] width 182 height 46
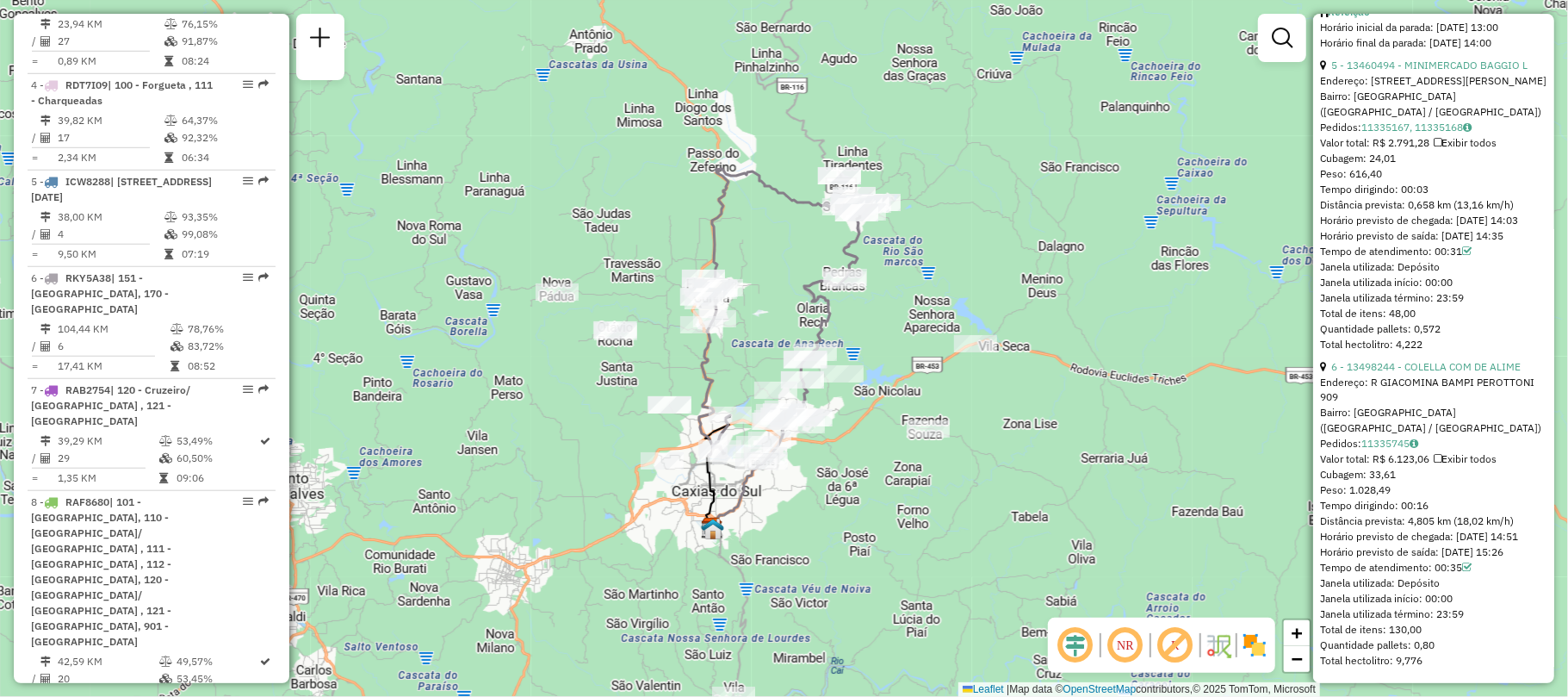
scroll to position [2070, 0]
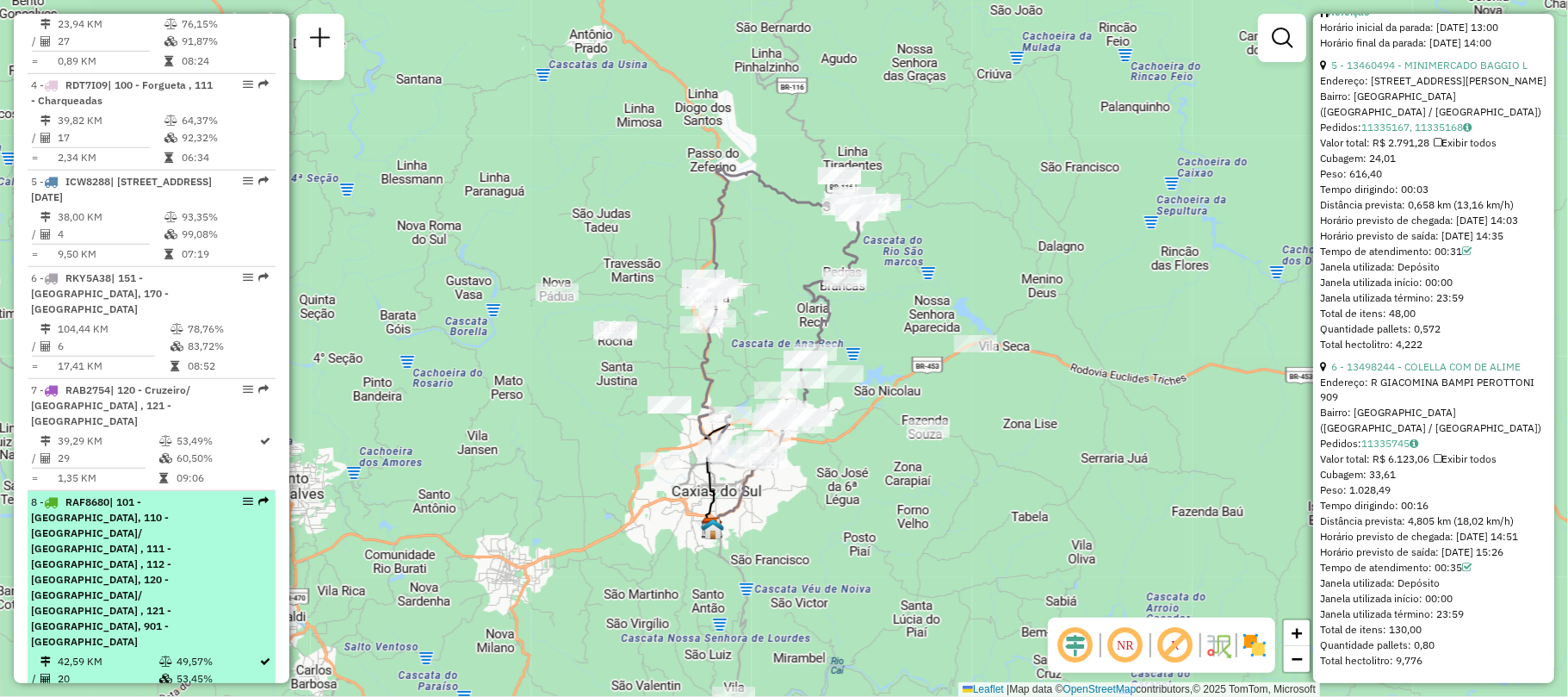
click at [102, 544] on span "| 101 - Cidade Nova, 110 - Rio Branco/ São Caetano , 111 - Charqueadas , 112 - …" at bounding box center [102, 571] width 141 height 153
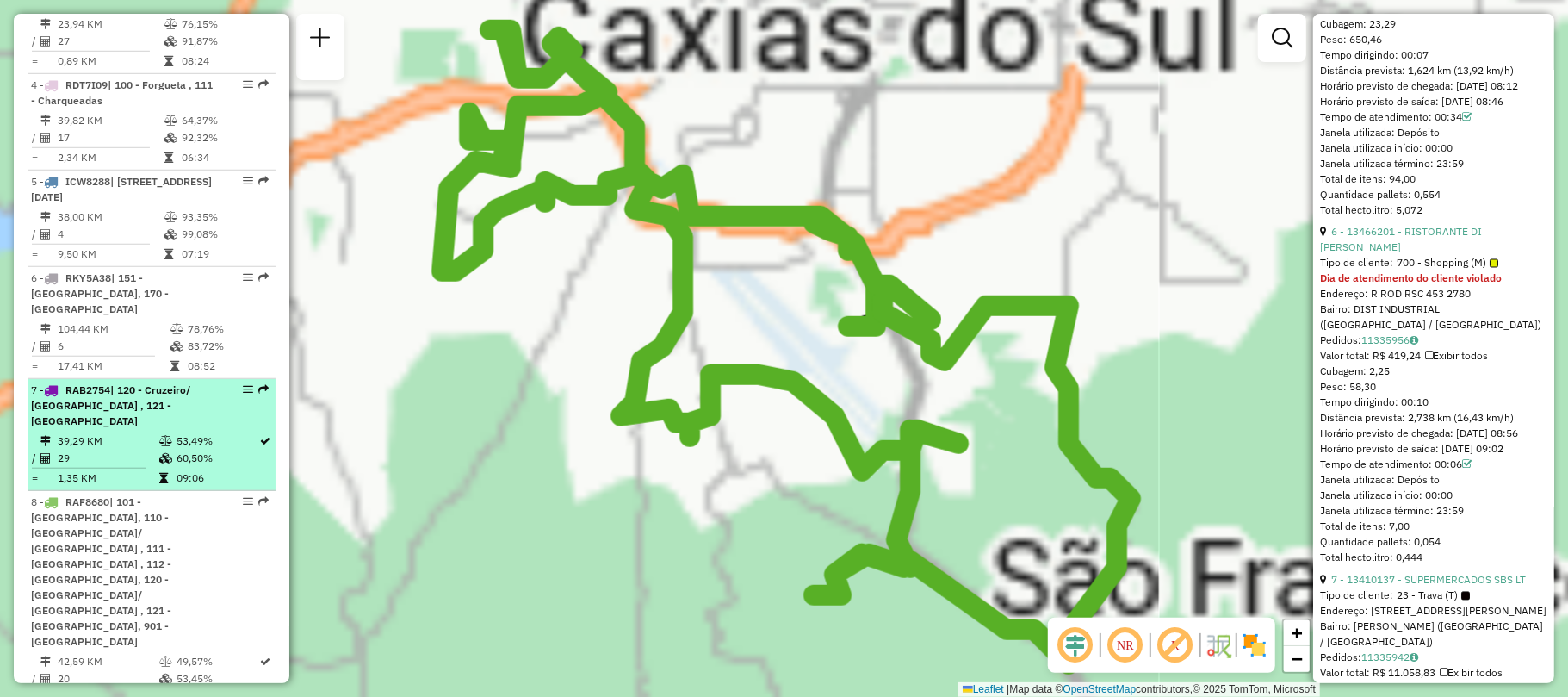
click at [116, 432] on td "39,29 KM" at bounding box center [107, 441] width 102 height 18
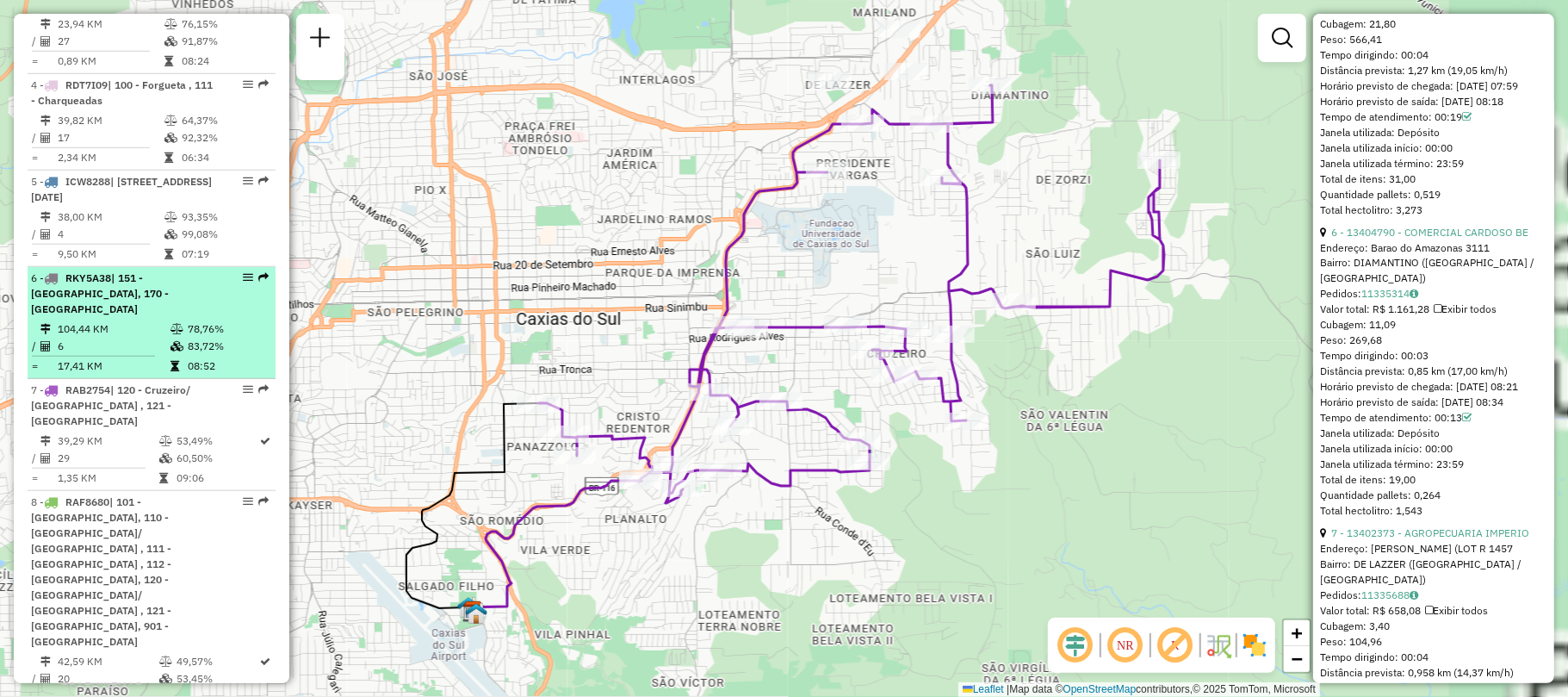
click at [112, 316] on span "| 151 - São Marcos, 170 - Flores da Cunha" at bounding box center [100, 292] width 138 height 44
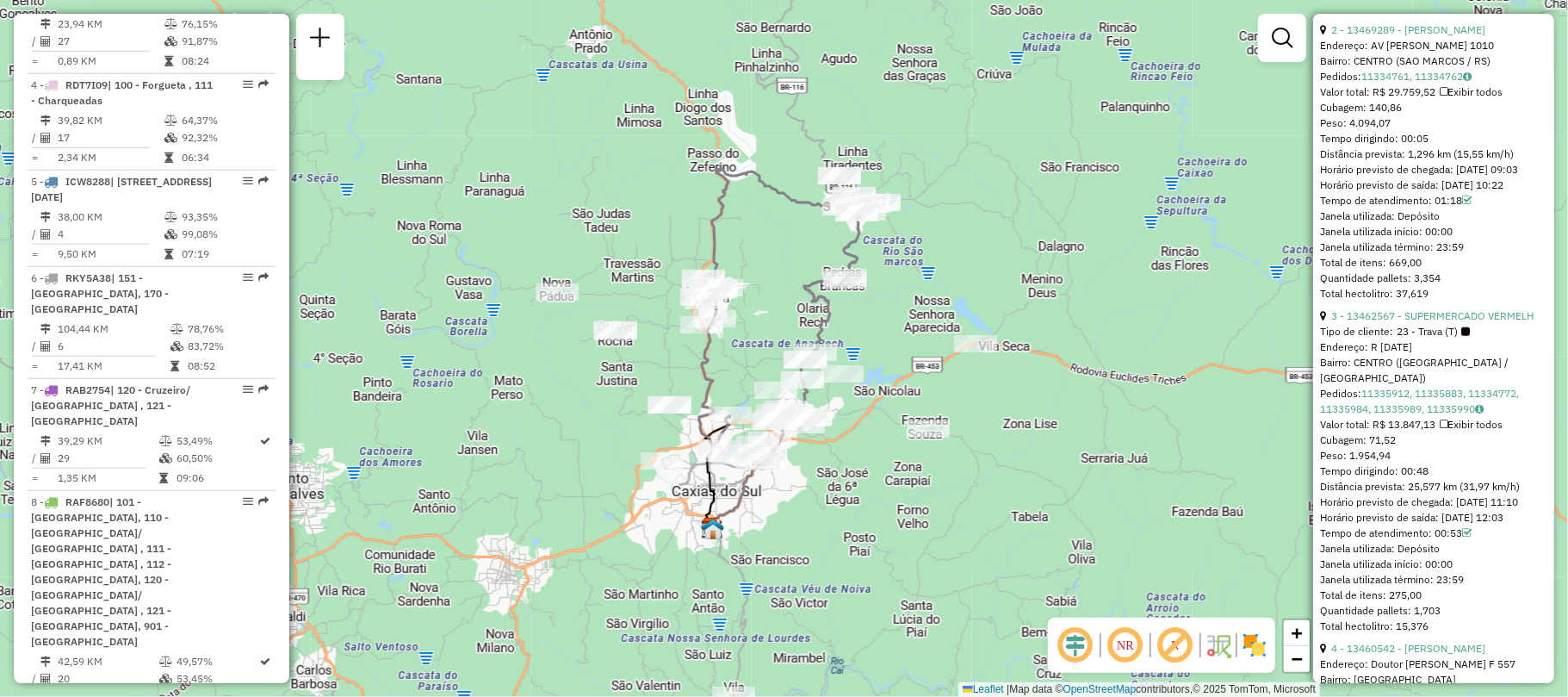
scroll to position [806, 0]
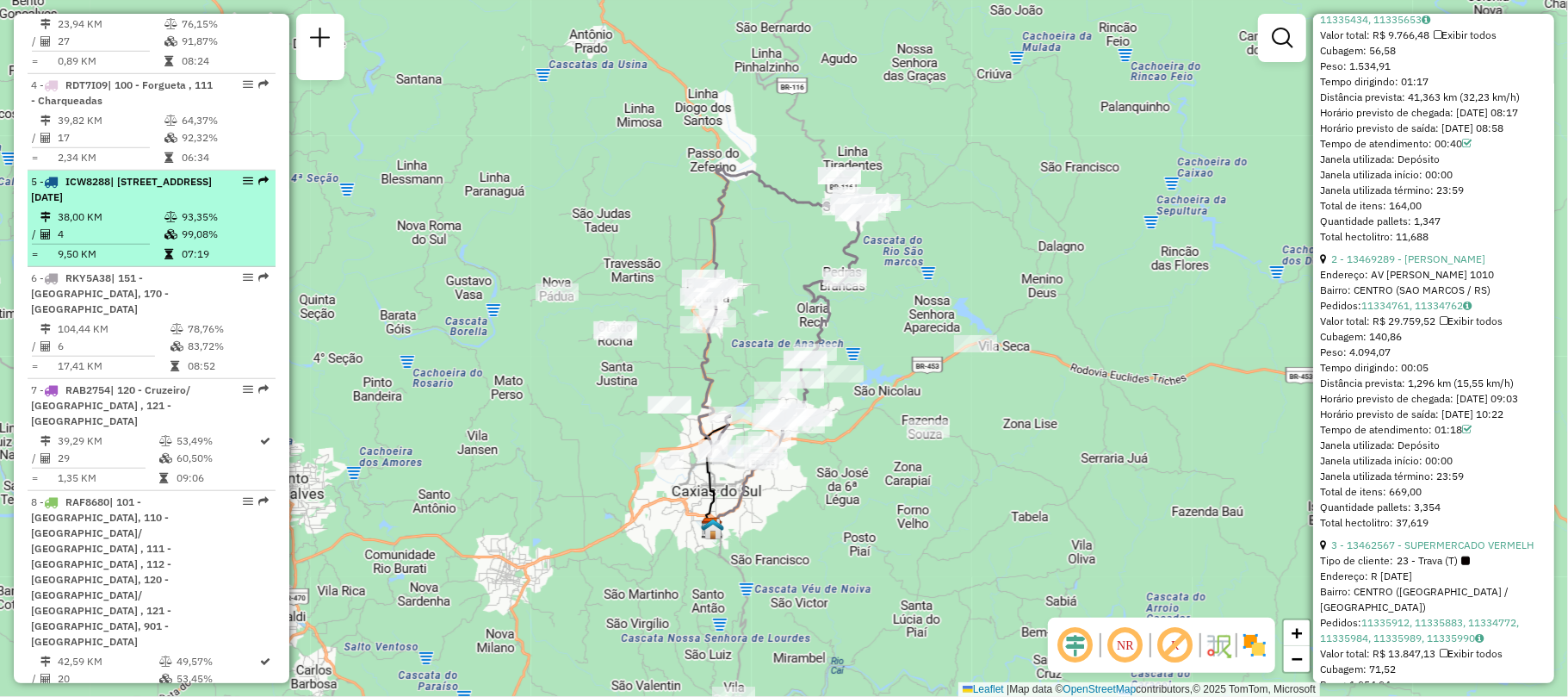
click at [142, 226] on td "38,00 KM" at bounding box center [109, 217] width 106 height 18
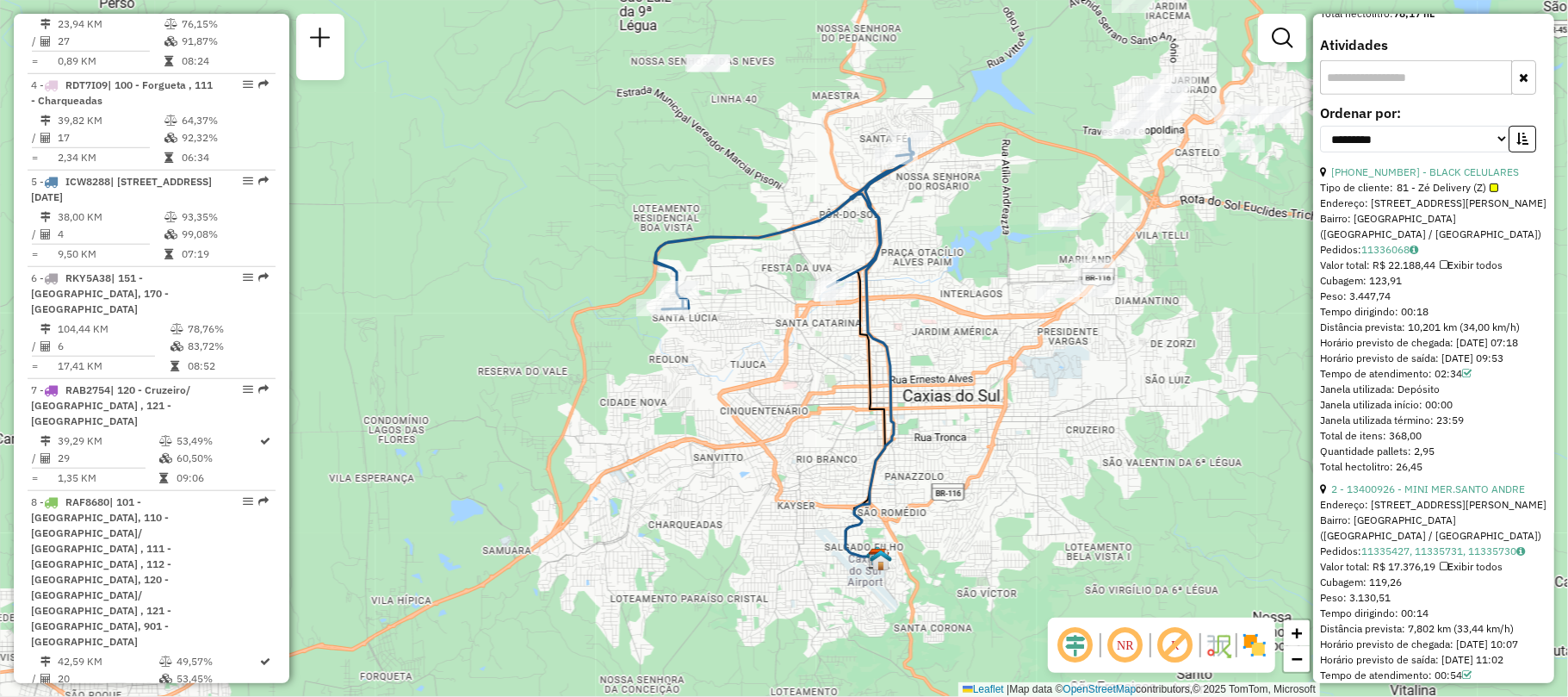
scroll to position [691, 0]
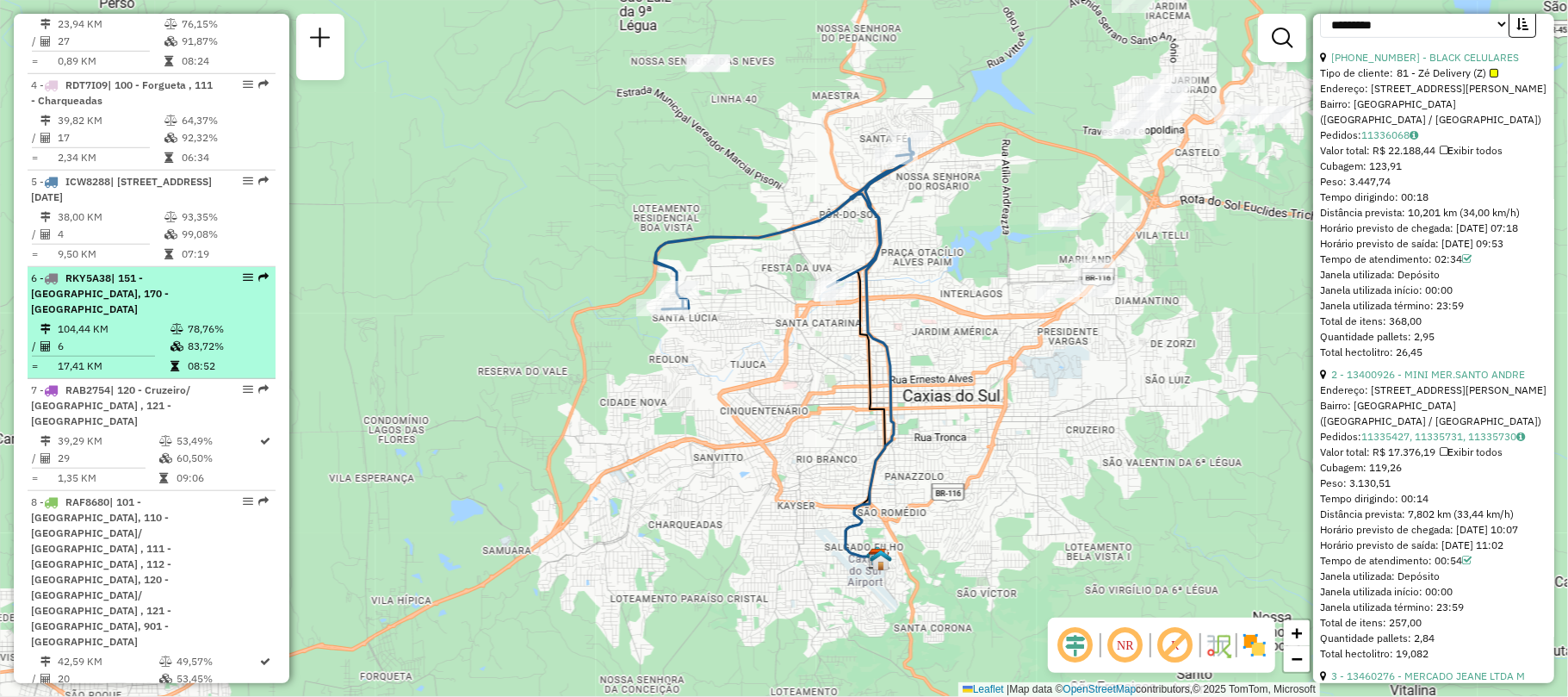
click at [94, 338] on td "104,44 KM" at bounding box center [113, 329] width 113 height 18
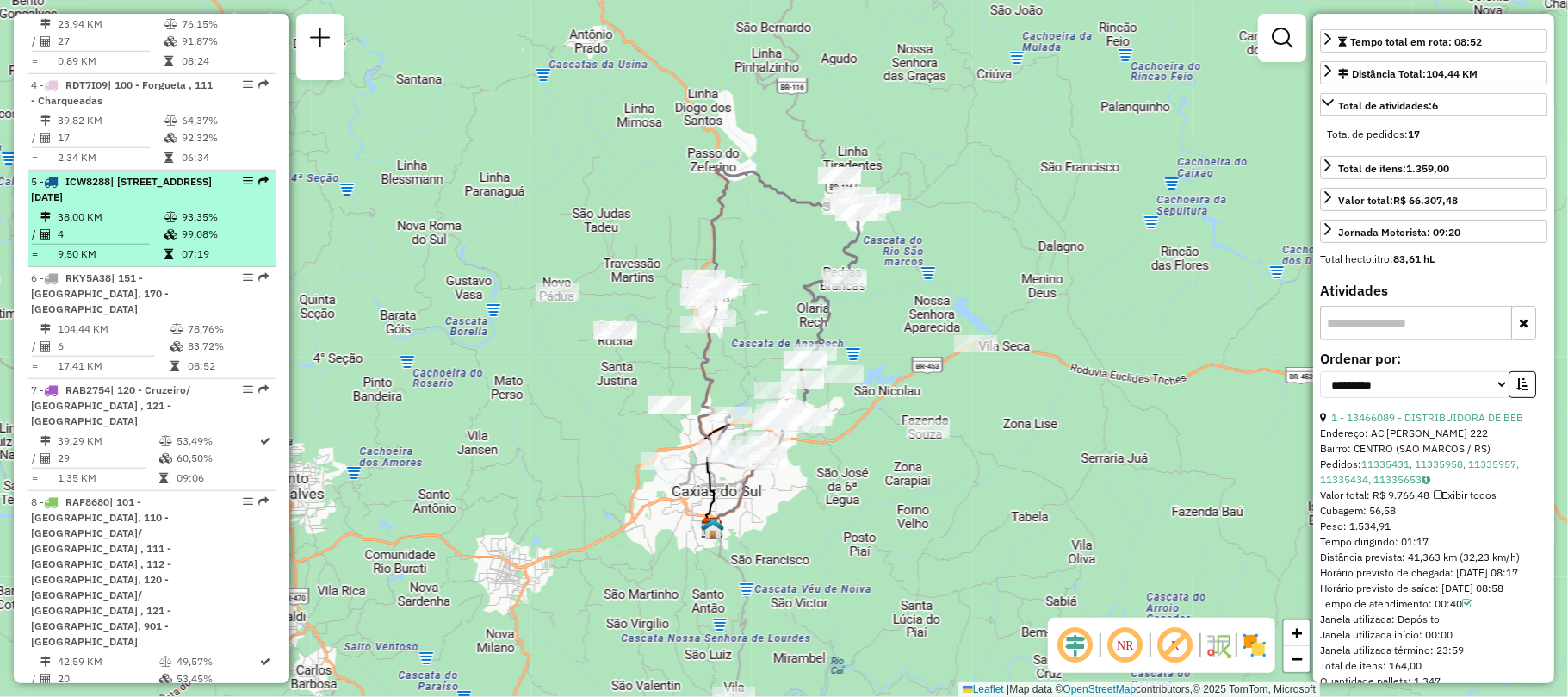
scroll to position [691, 0]
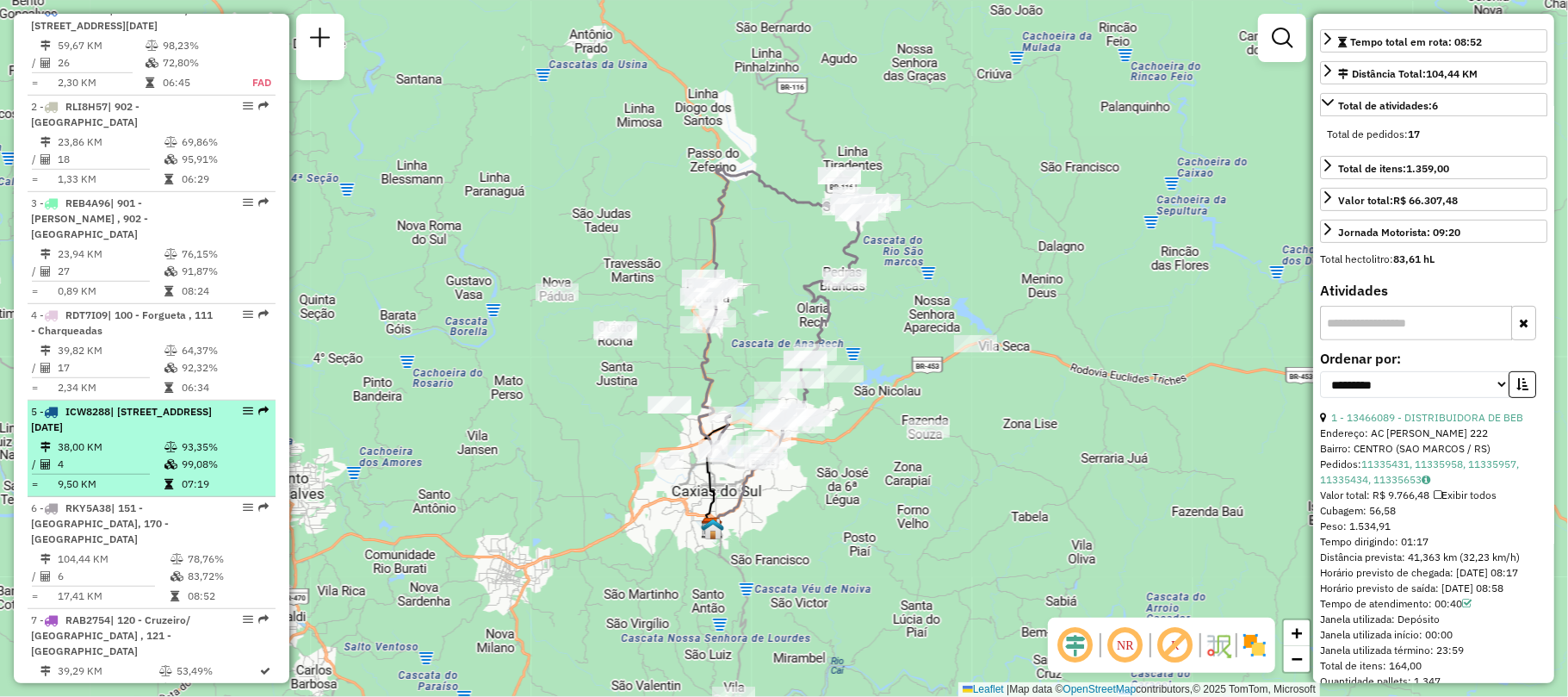
click at [111, 455] on td "38,00 KM" at bounding box center [109, 447] width 106 height 18
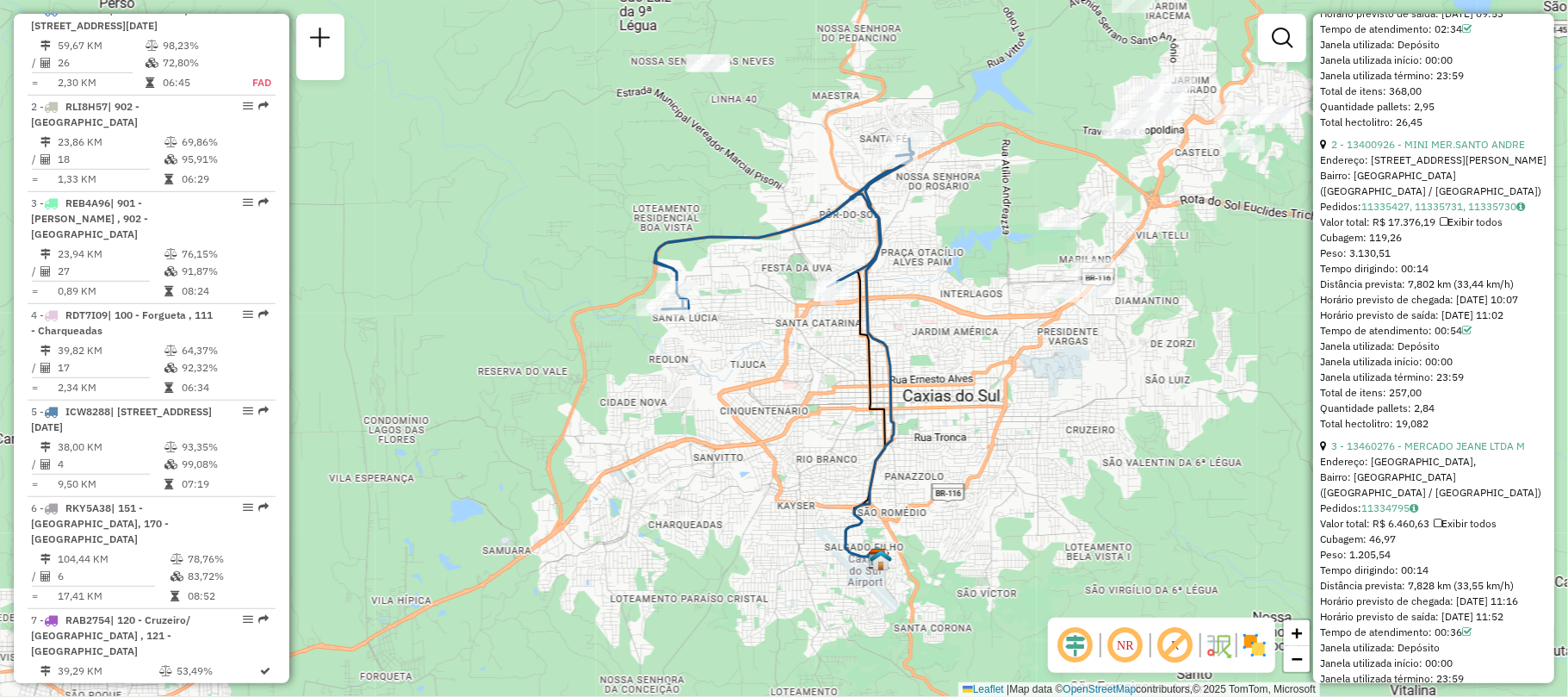
scroll to position [1036, 0]
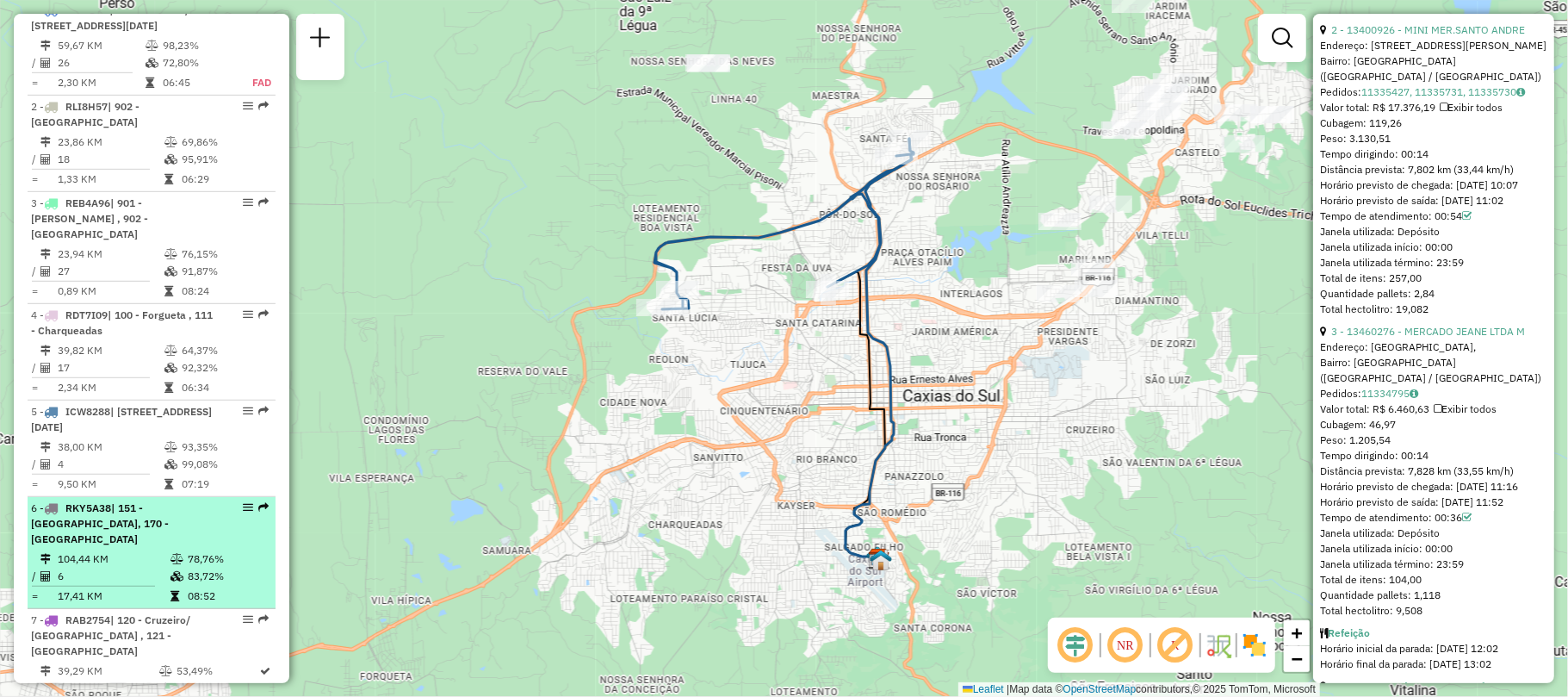
click at [135, 541] on span "| 151 - São Marcos, 170 - Flores da Cunha" at bounding box center [100, 523] width 138 height 44
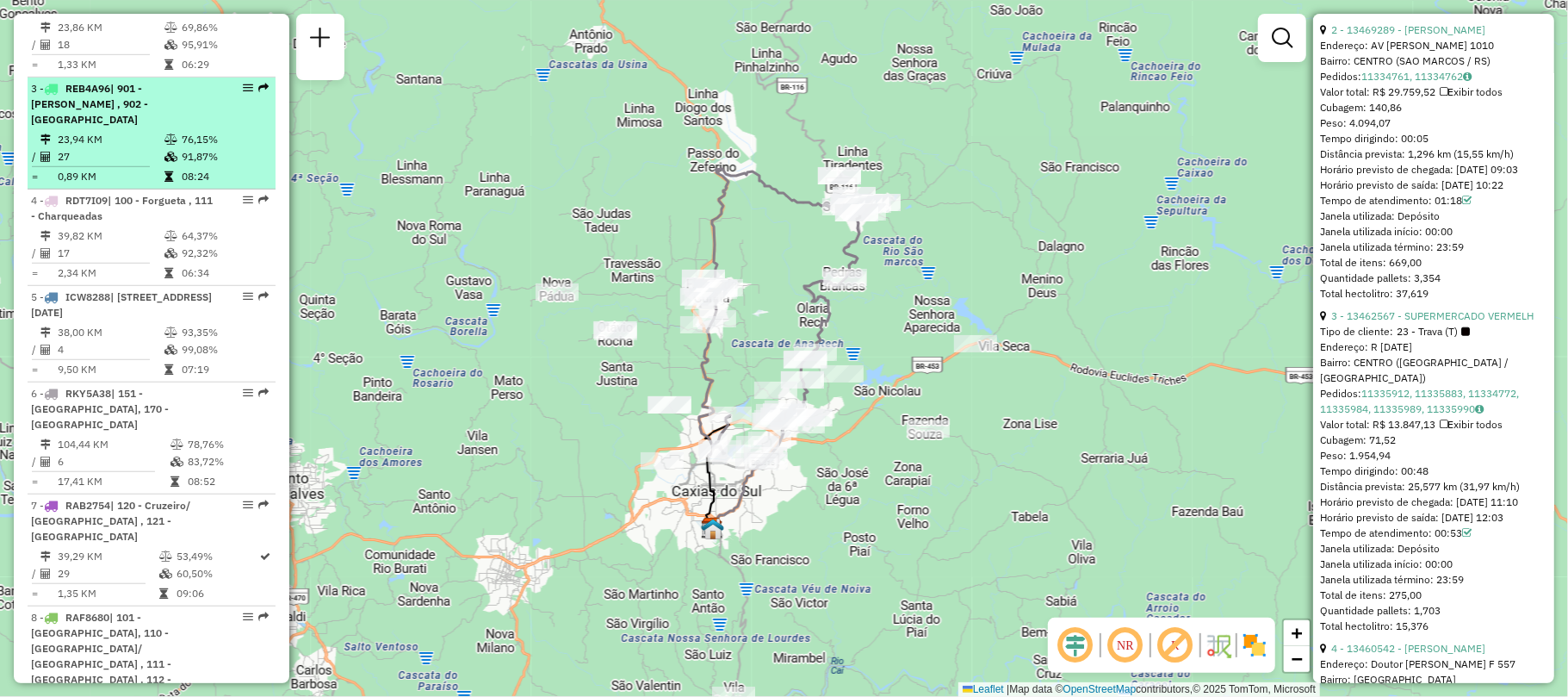
scroll to position [460, 0]
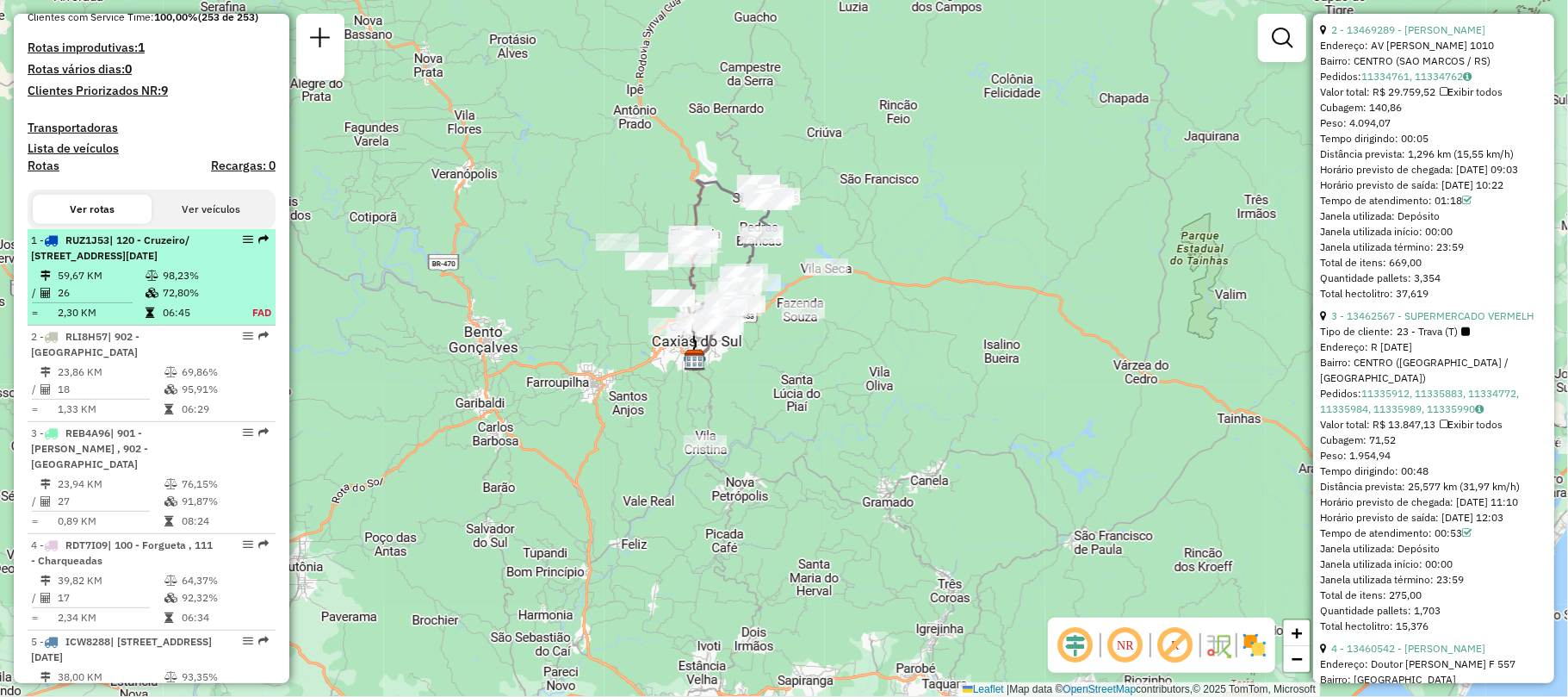
click at [126, 264] on div "1 - RUZ1J53 | 120 - Cruzeiro/ Planalto , 132 - Santa Lucia , 173 - Santa Fé, 90…" at bounding box center [122, 248] width 182 height 31
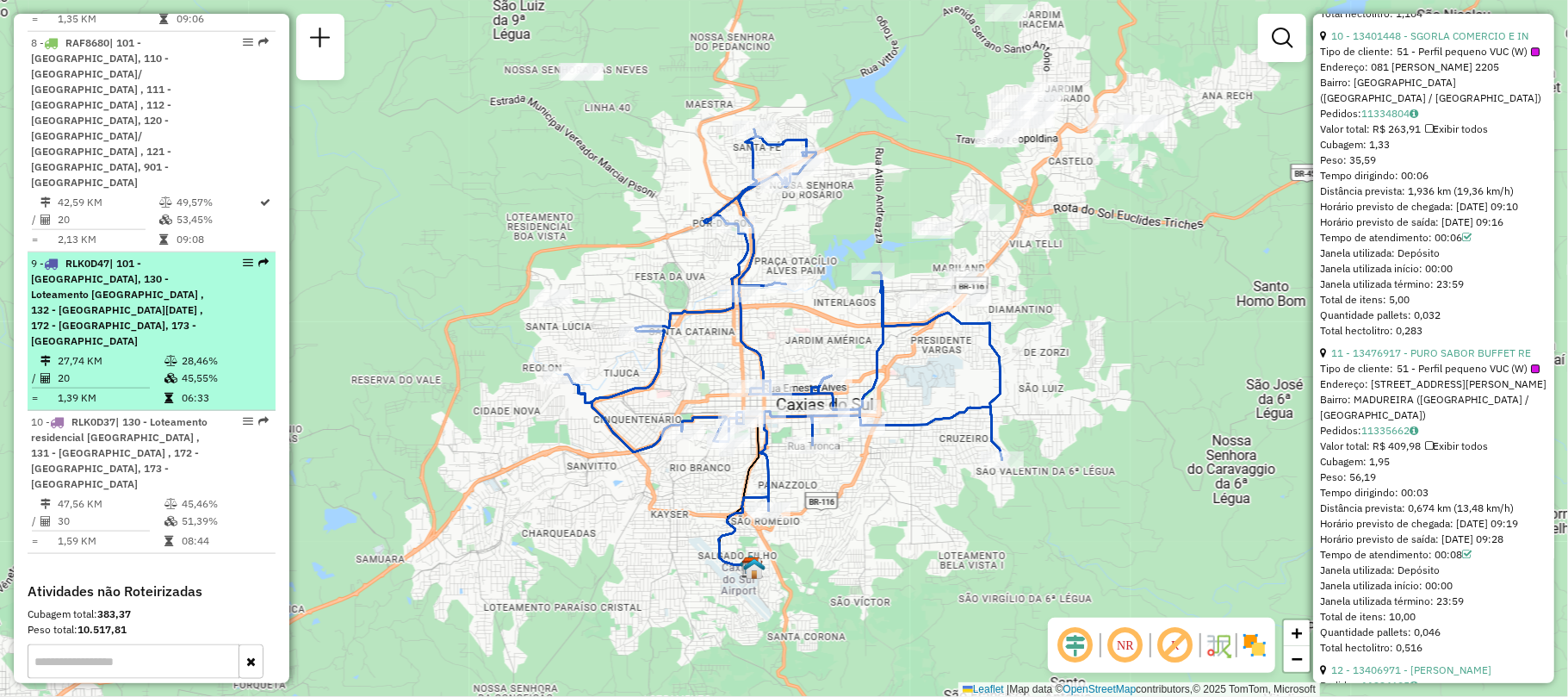
scroll to position [1035, 0]
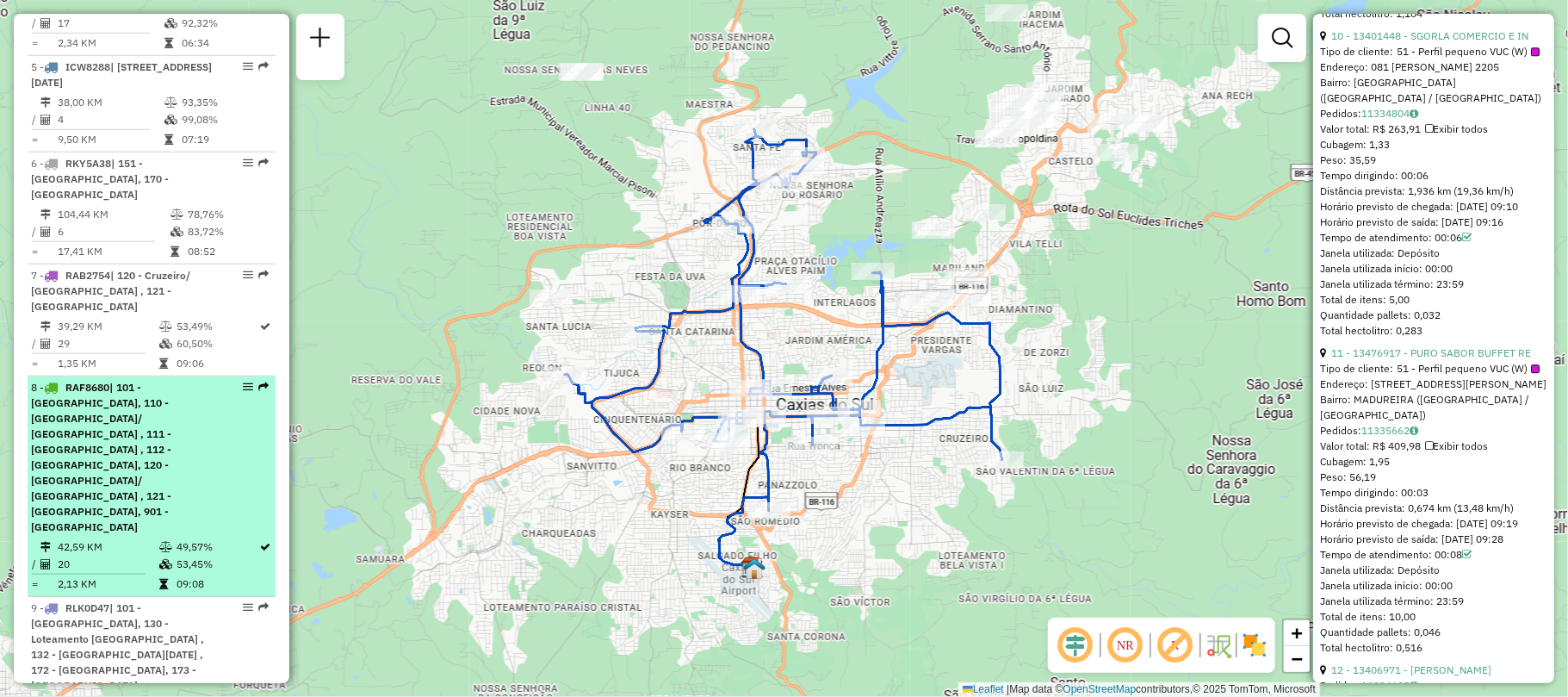
click at [142, 421] on span "| 101 - Cidade Nova, 110 - Rio Branco/ São Caetano , 111 - Charqueadas , 112 - …" at bounding box center [102, 456] width 141 height 153
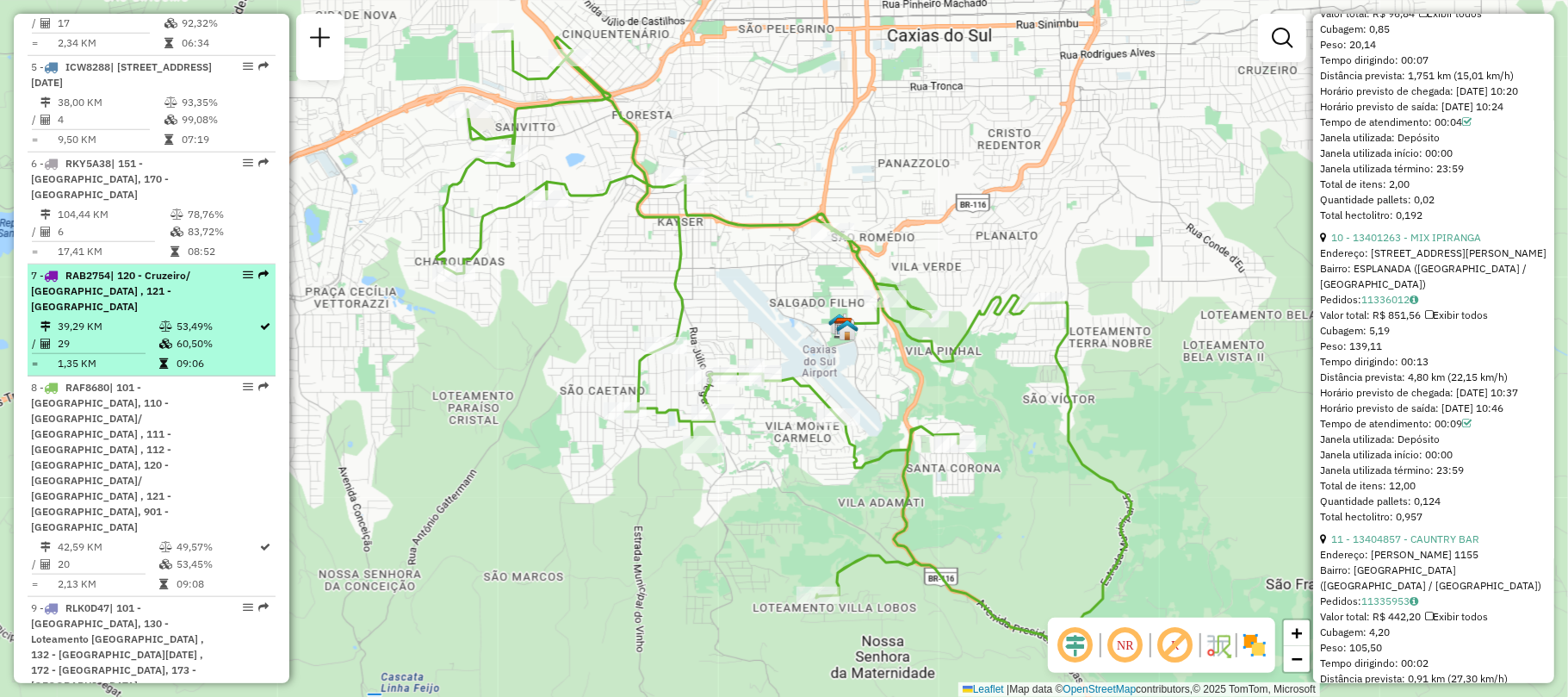
click at [131, 308] on span "| 120 - Cruzeiro/ Planalto , 121 - Santa Corona" at bounding box center [111, 290] width 159 height 44
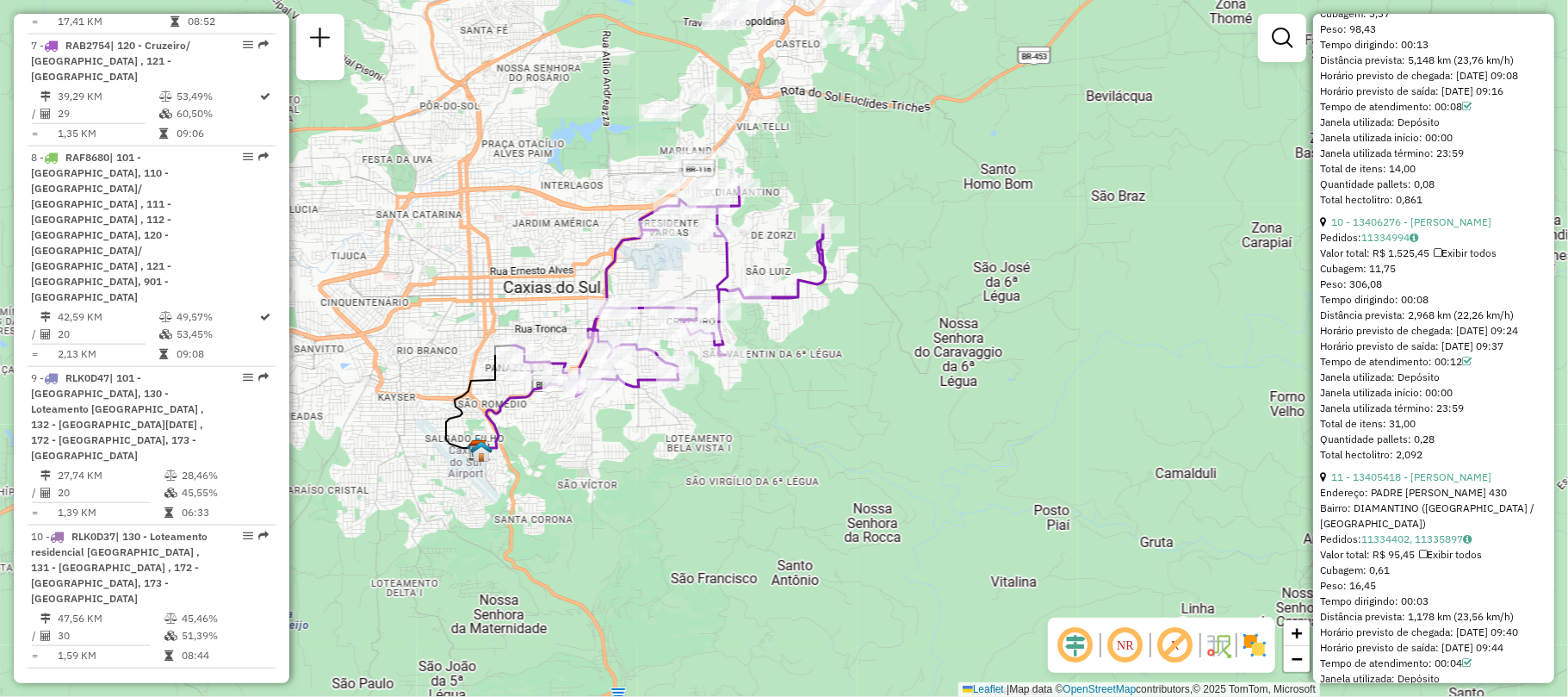
scroll to position [804, 0]
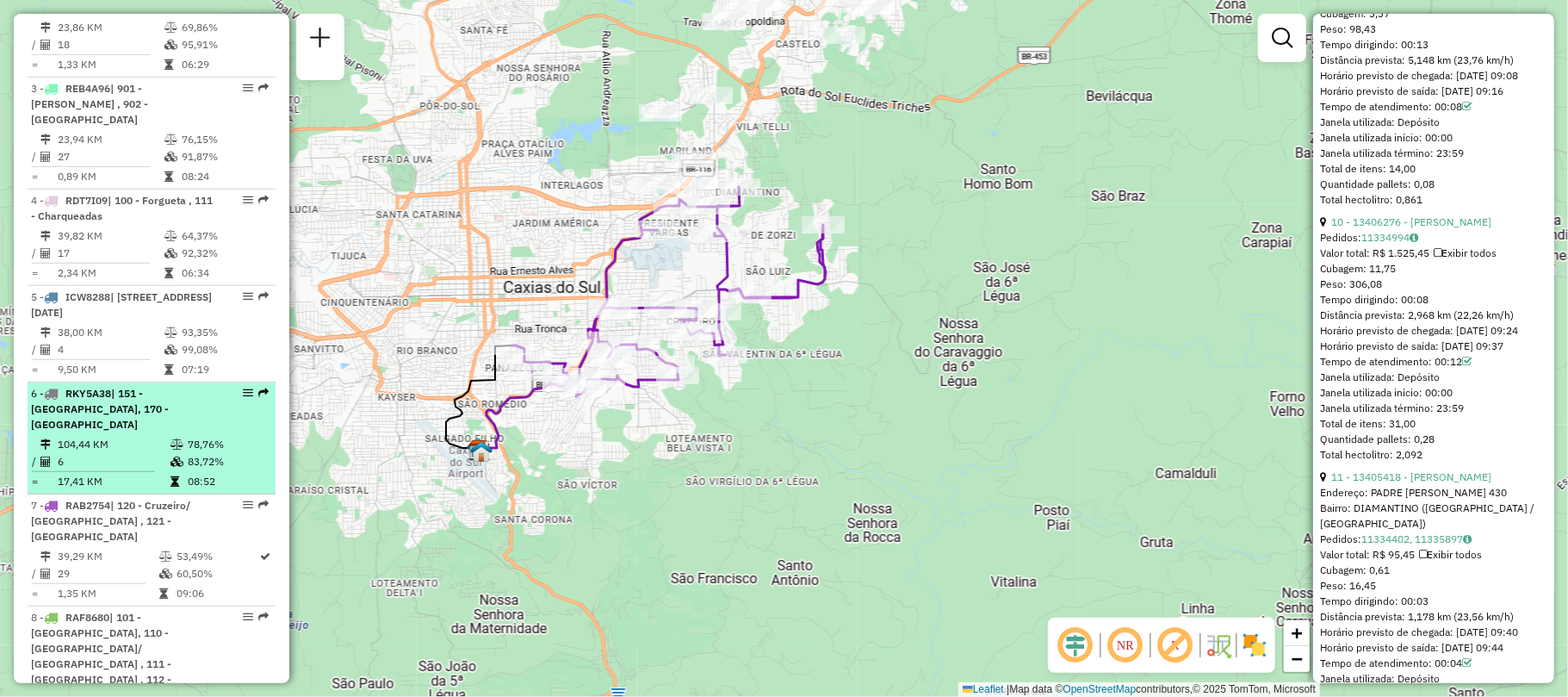
click at [118, 430] on span "| 151 - São Marcos, 170 - Flores da Cunha" at bounding box center [100, 408] width 138 height 44
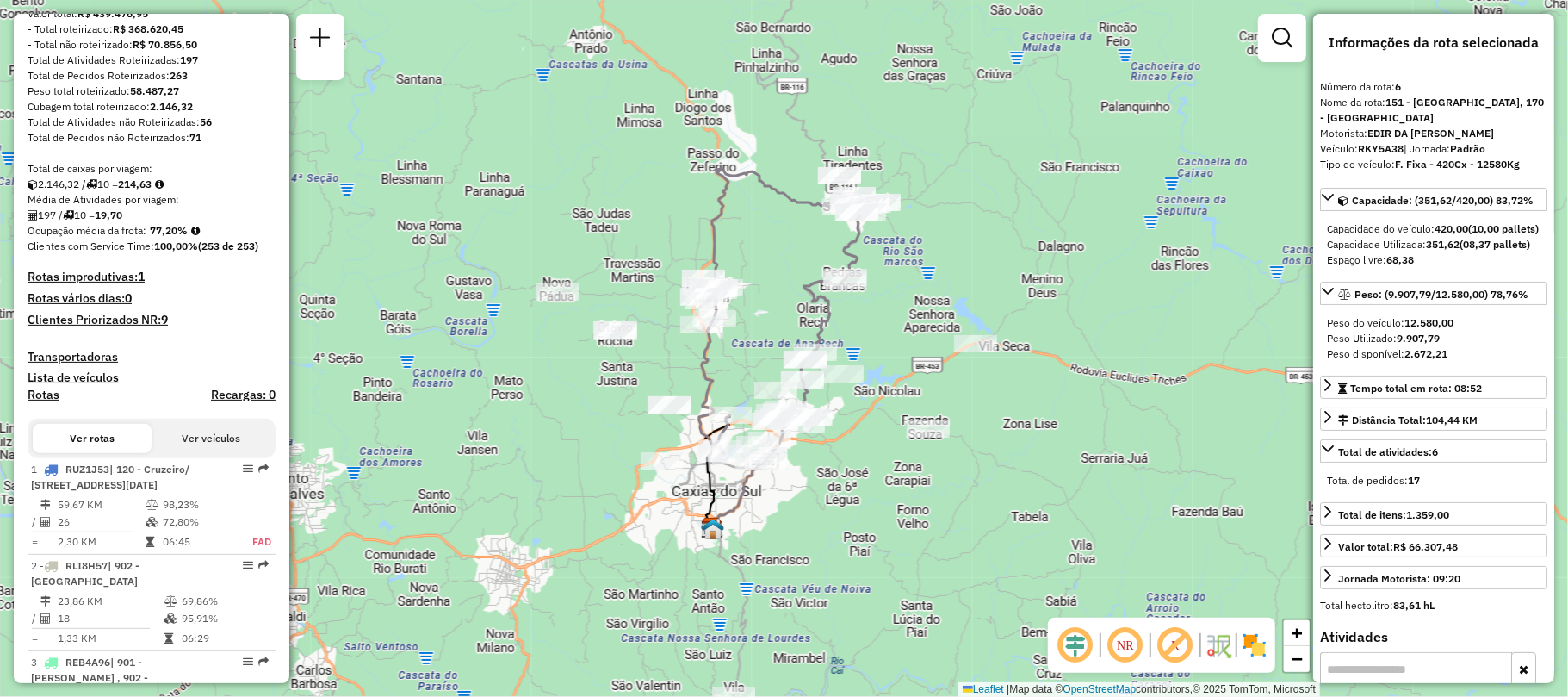
scroll to position [460, 0]
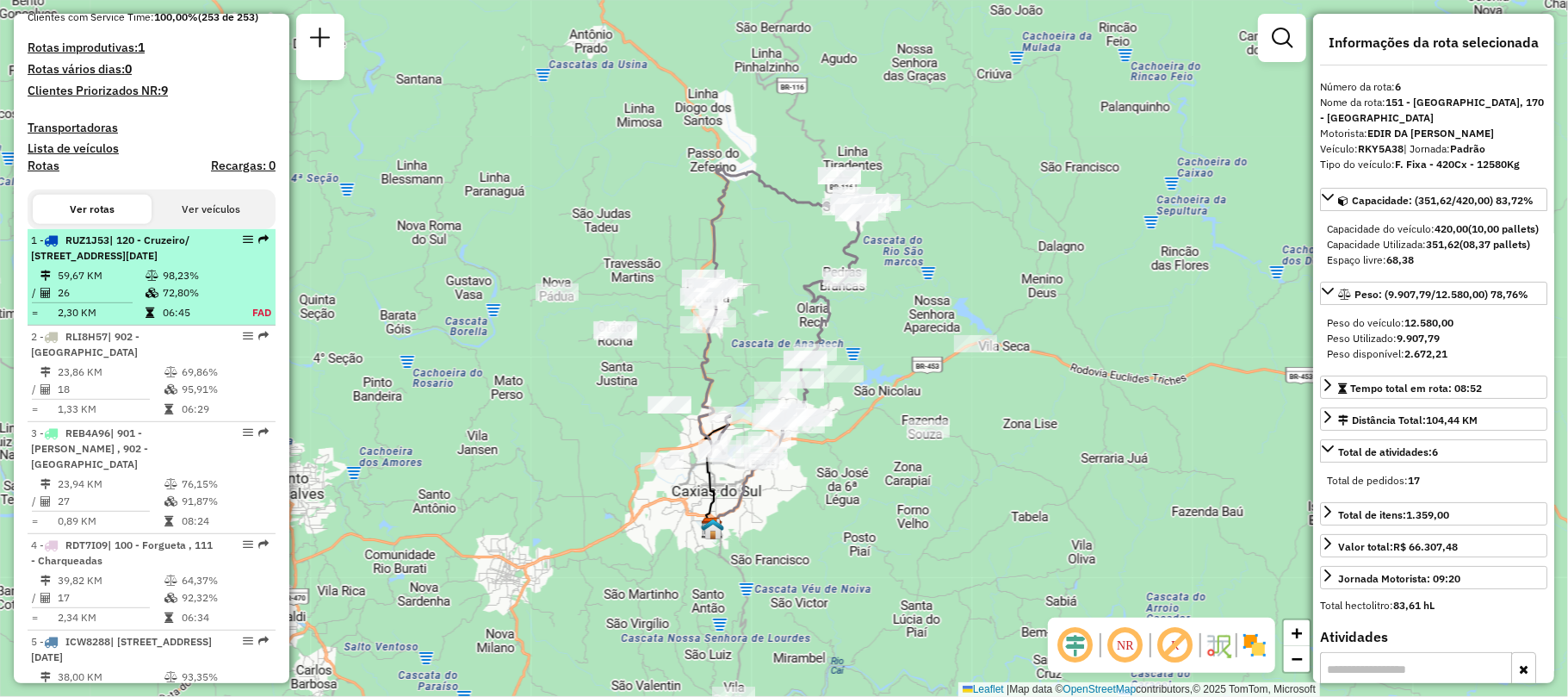
click at [128, 262] on span "| 120 - Cruzeiro/ Planalto , 132 - Santa Lucia , 173 - Santa Fé, 902 - Centro C…" at bounding box center [110, 247] width 158 height 29
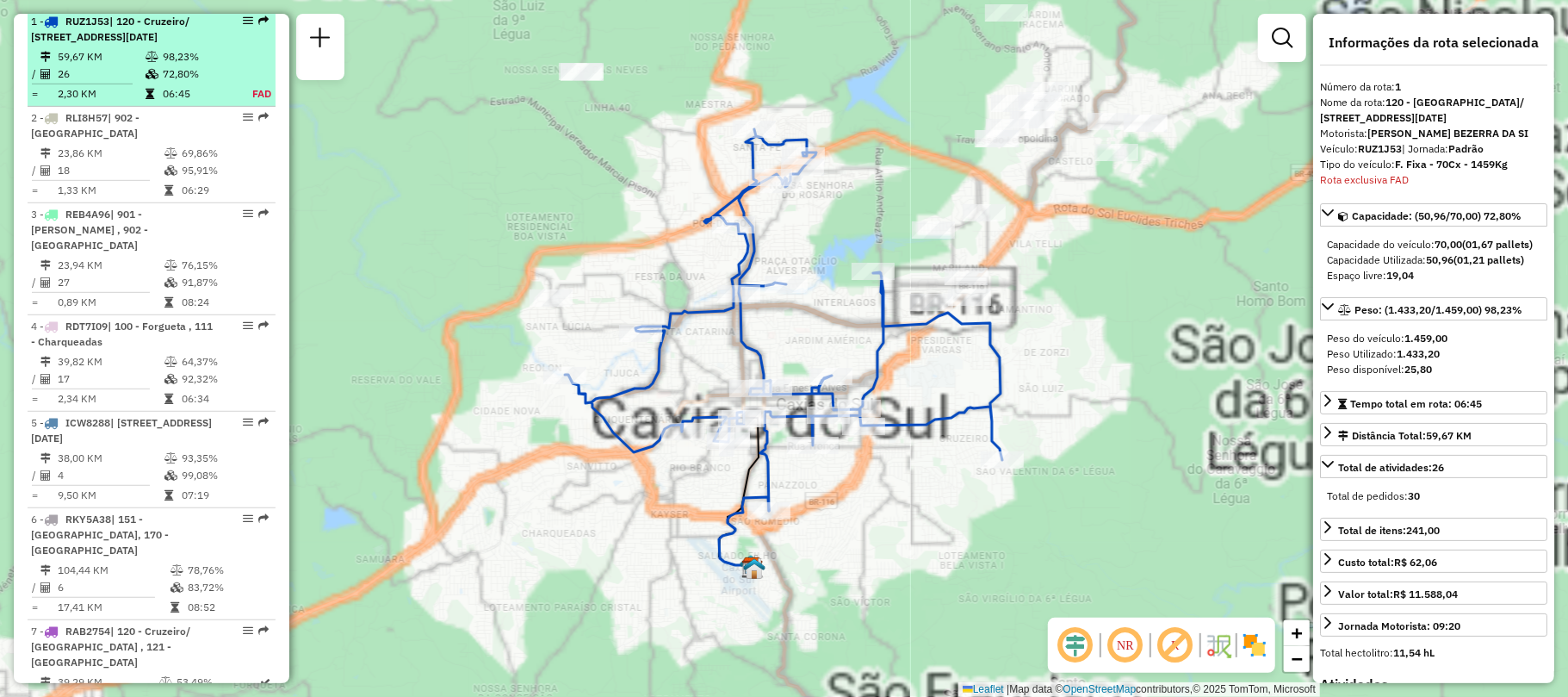
scroll to position [691, 0]
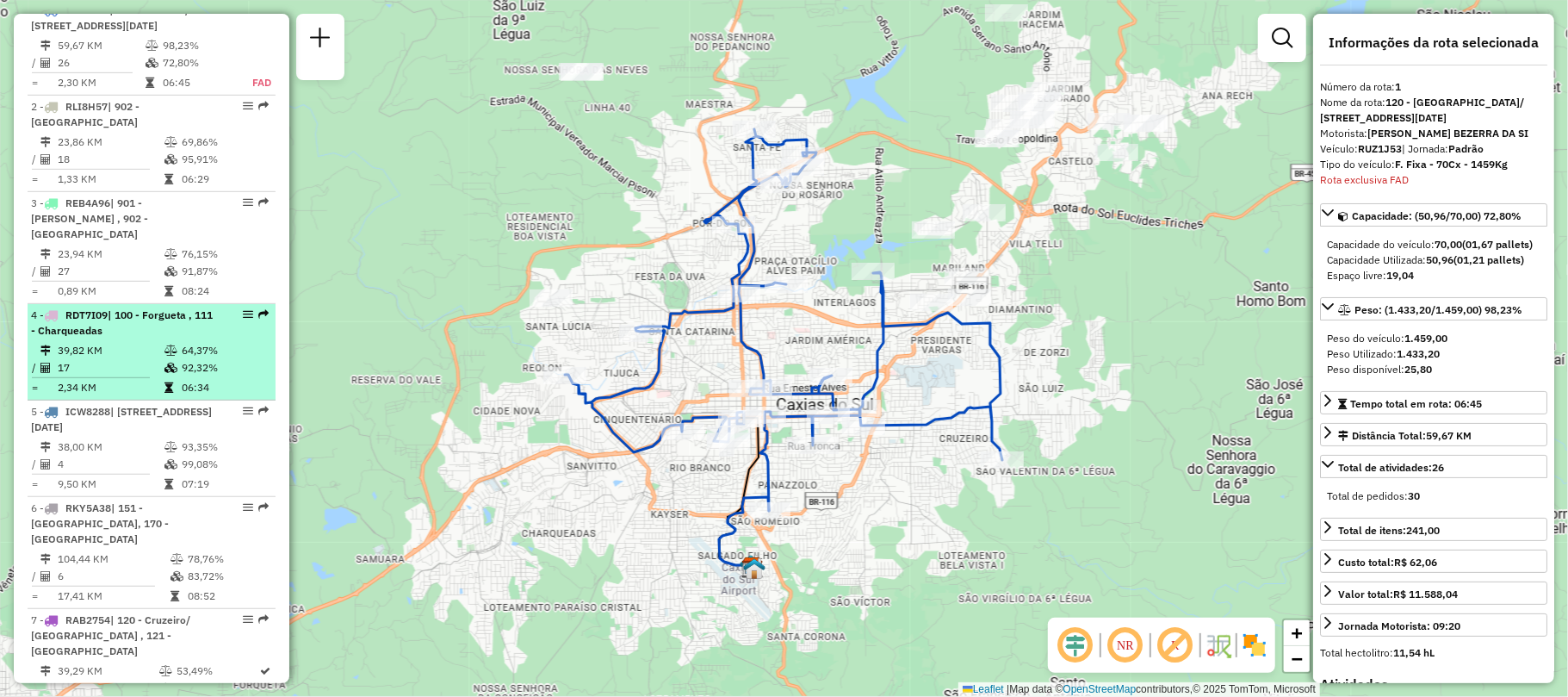
click at [59, 334] on strong "RDT7I09 | 100 - Forgueta , 111 - Charqueadas" at bounding box center [122, 322] width 181 height 29
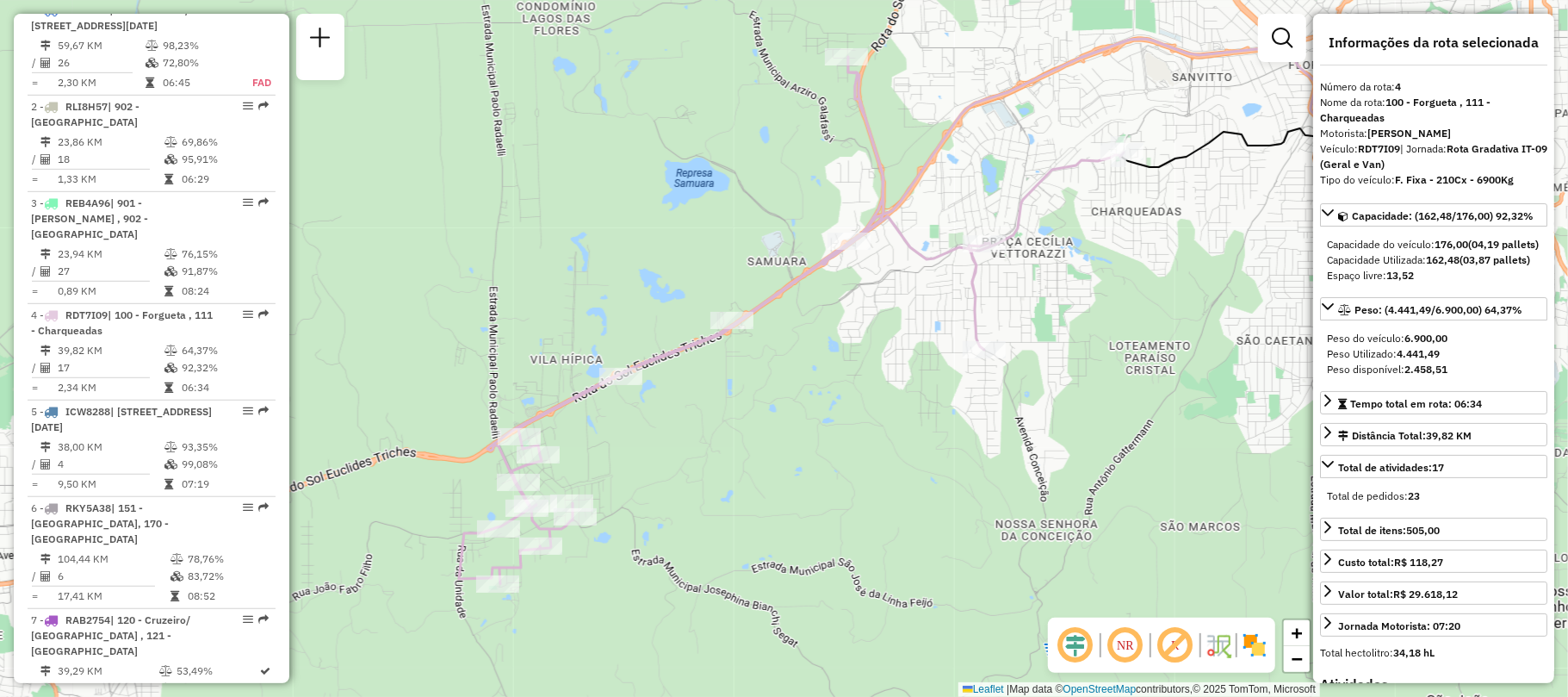
drag, startPoint x: 963, startPoint y: 408, endPoint x: 891, endPoint y: 467, distance: 93.1
click at [891, 467] on div "Janela de atendimento Grade de atendimento Capacidade Transportadoras Veículos …" at bounding box center [784, 348] width 1568 height 697
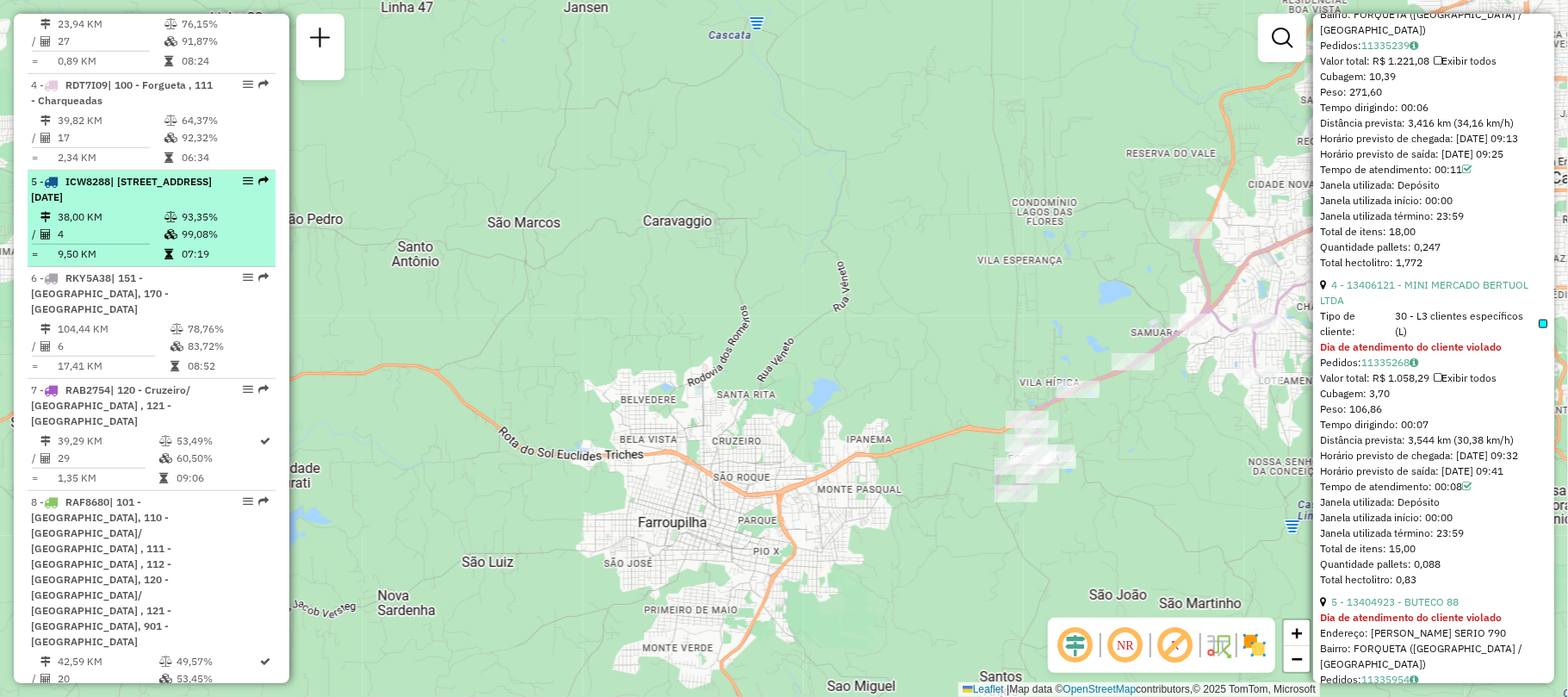
scroll to position [1035, 0]
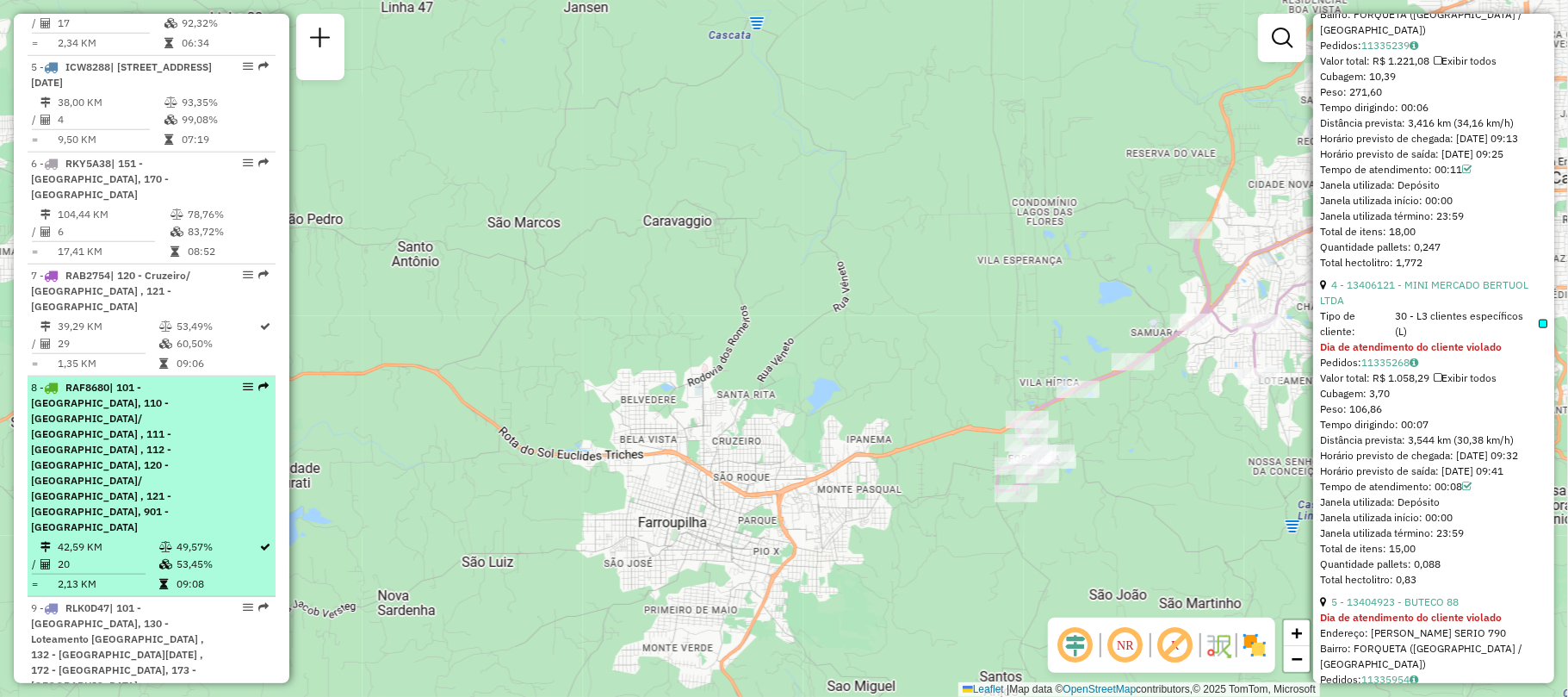
click at [171, 455] on span "| 101 - Cidade Nova, 110 - Rio Branco/ São Caetano , 111 - Charqueadas , 112 - …" at bounding box center [102, 456] width 141 height 153
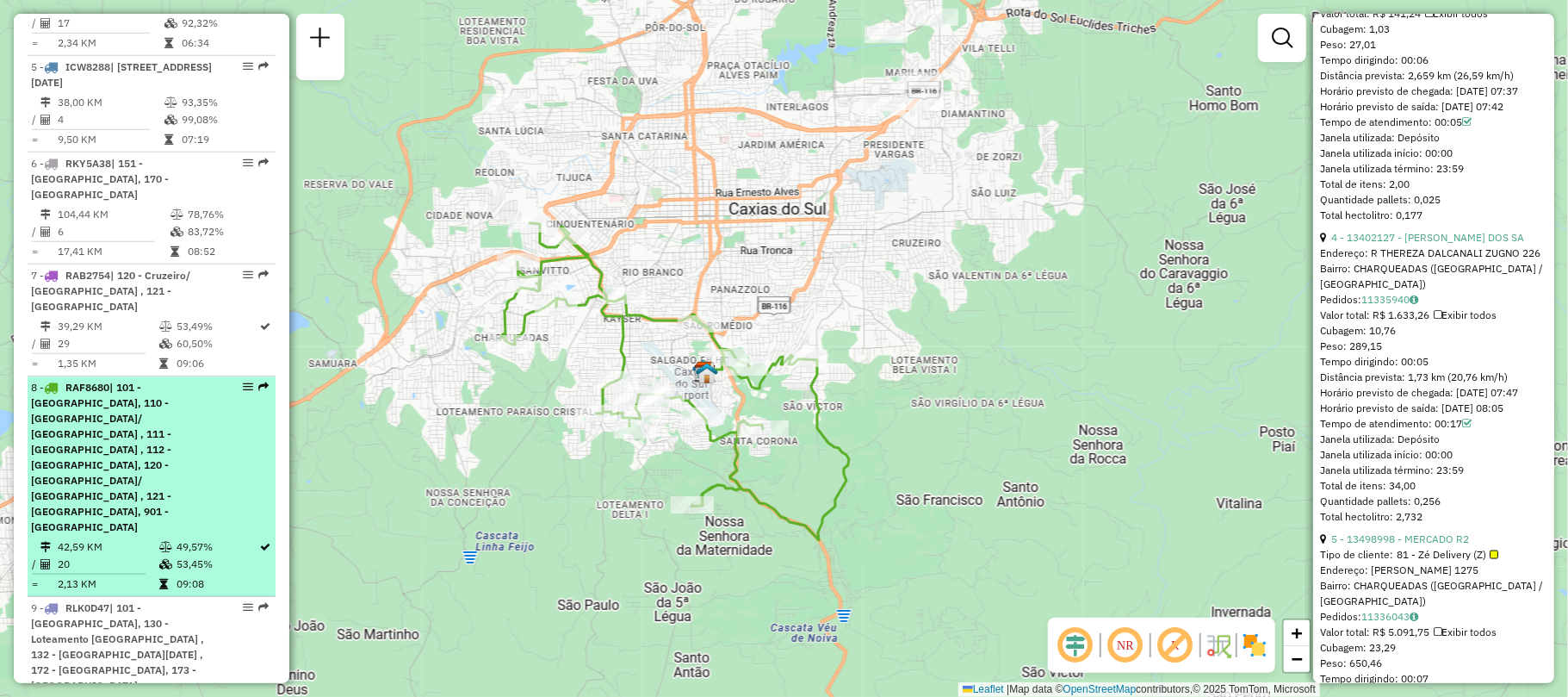
scroll to position [1150, 0]
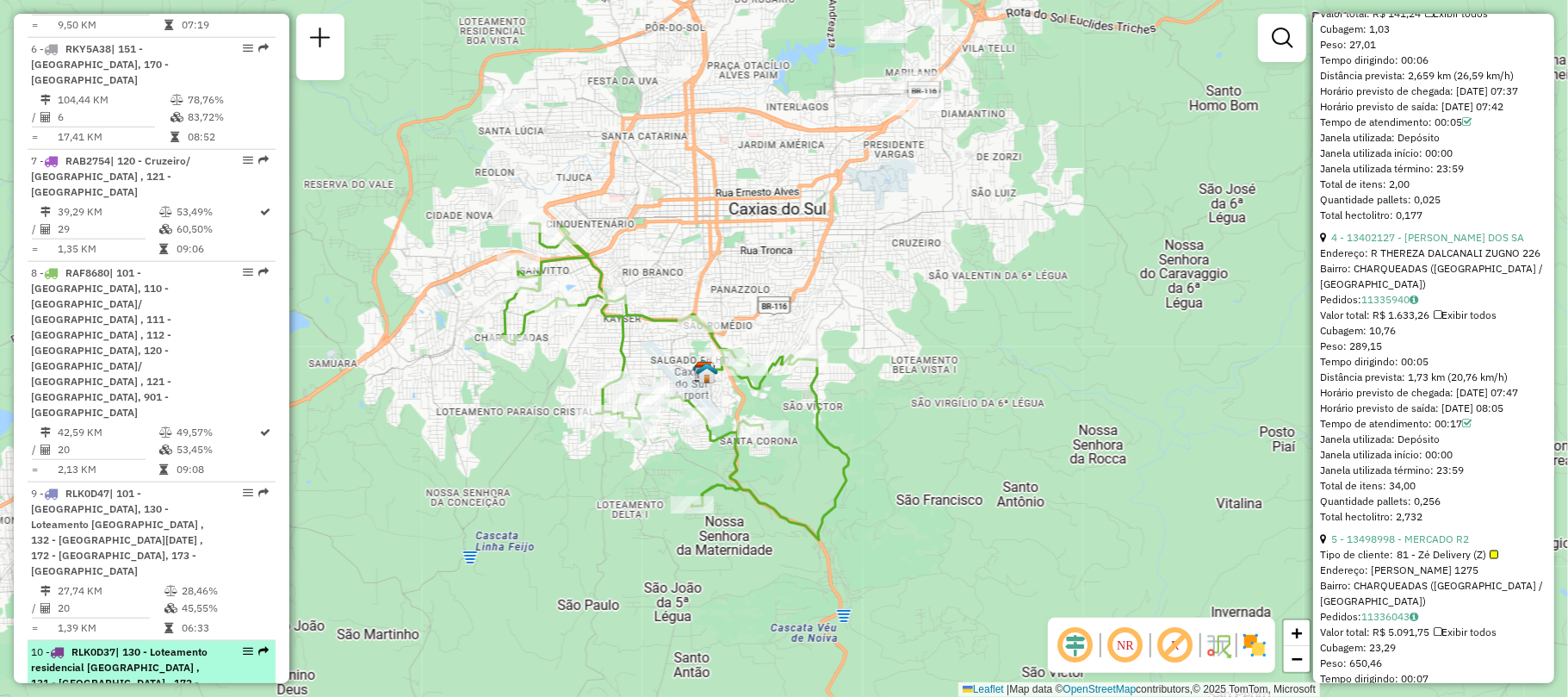
click at [87, 645] on span "| 130 - Loteamento residencial boa vista , 131 - Interlagos , 172 - Pedancino, …" at bounding box center [119, 682] width 177 height 75
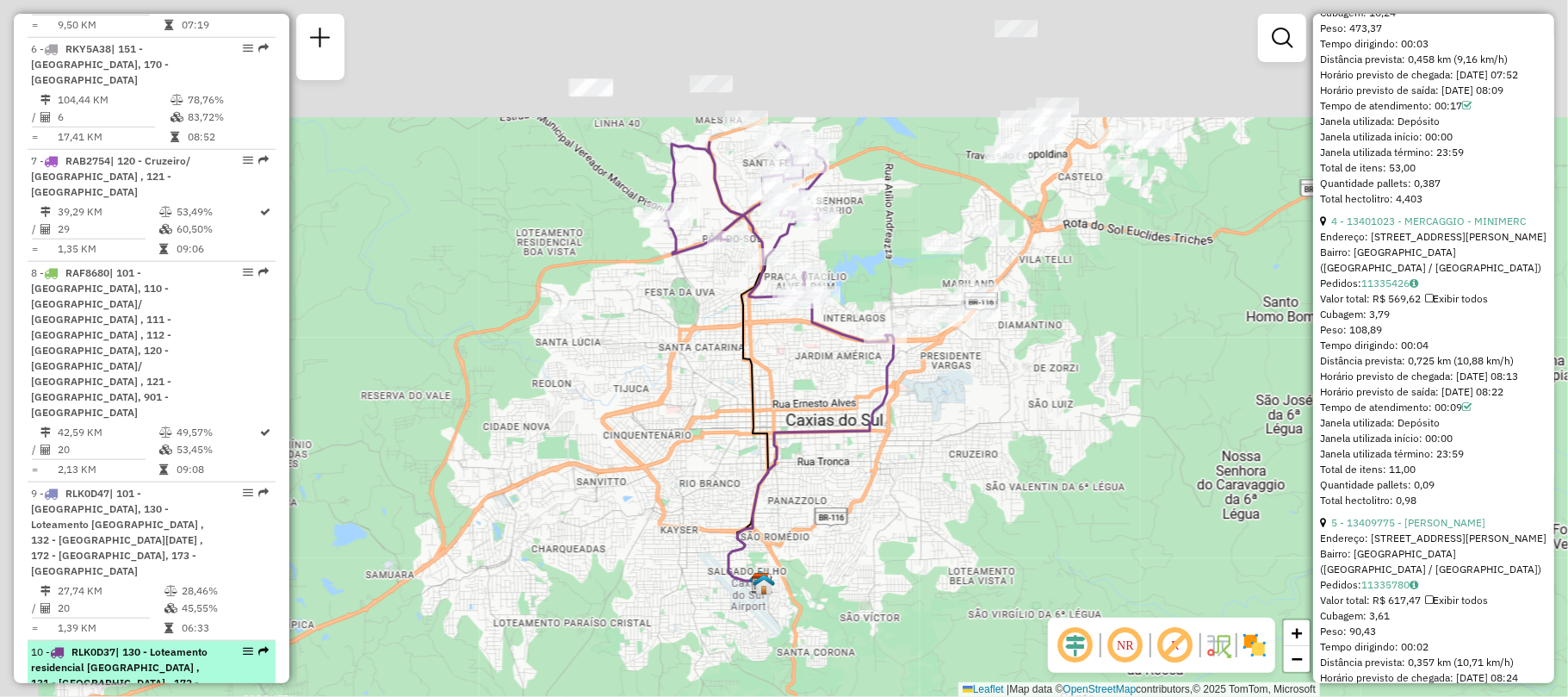
scroll to position [1462, 0]
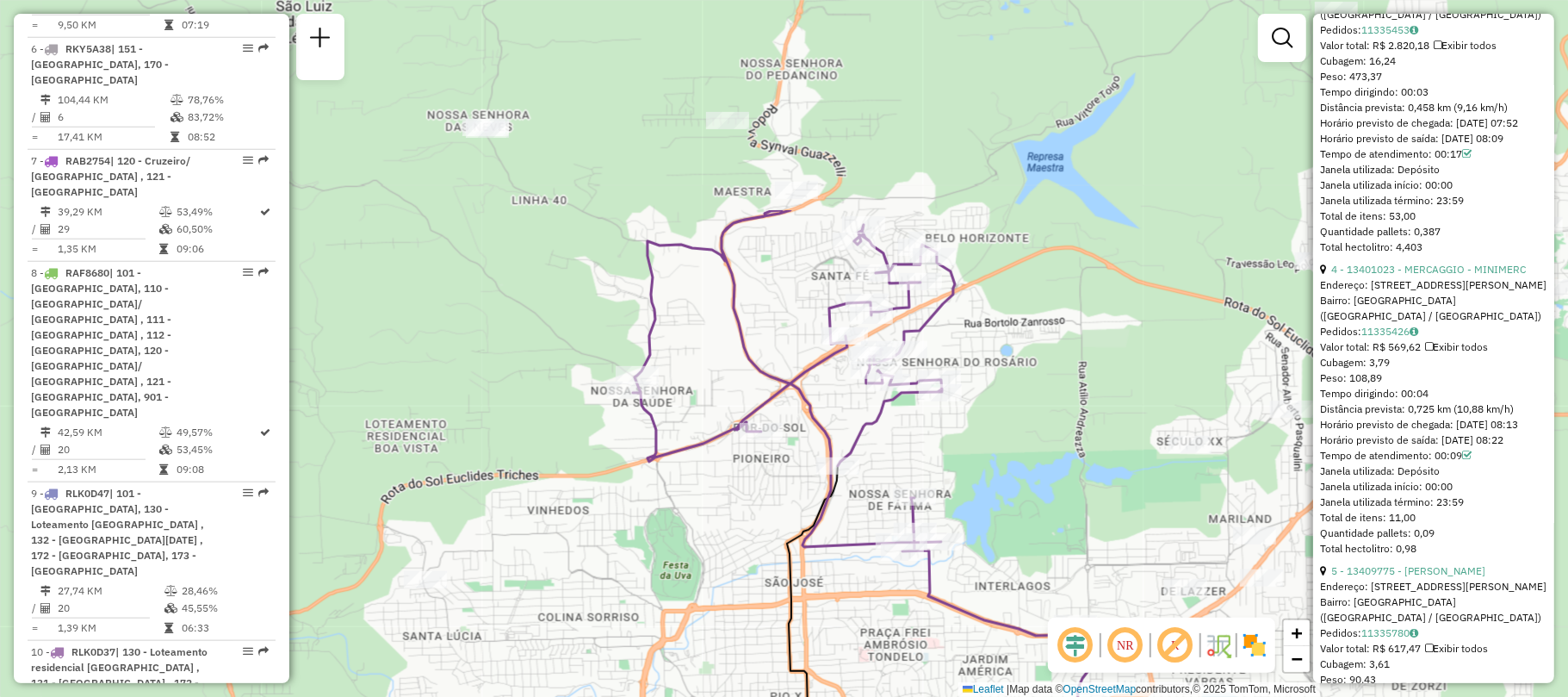
drag, startPoint x: 1073, startPoint y: 187, endPoint x: 1113, endPoint y: 467, distance: 282.8
click at [1113, 467] on div "Janela de atendimento Grade de atendimento Capacidade Transportadoras Veículos …" at bounding box center [784, 348] width 1568 height 697
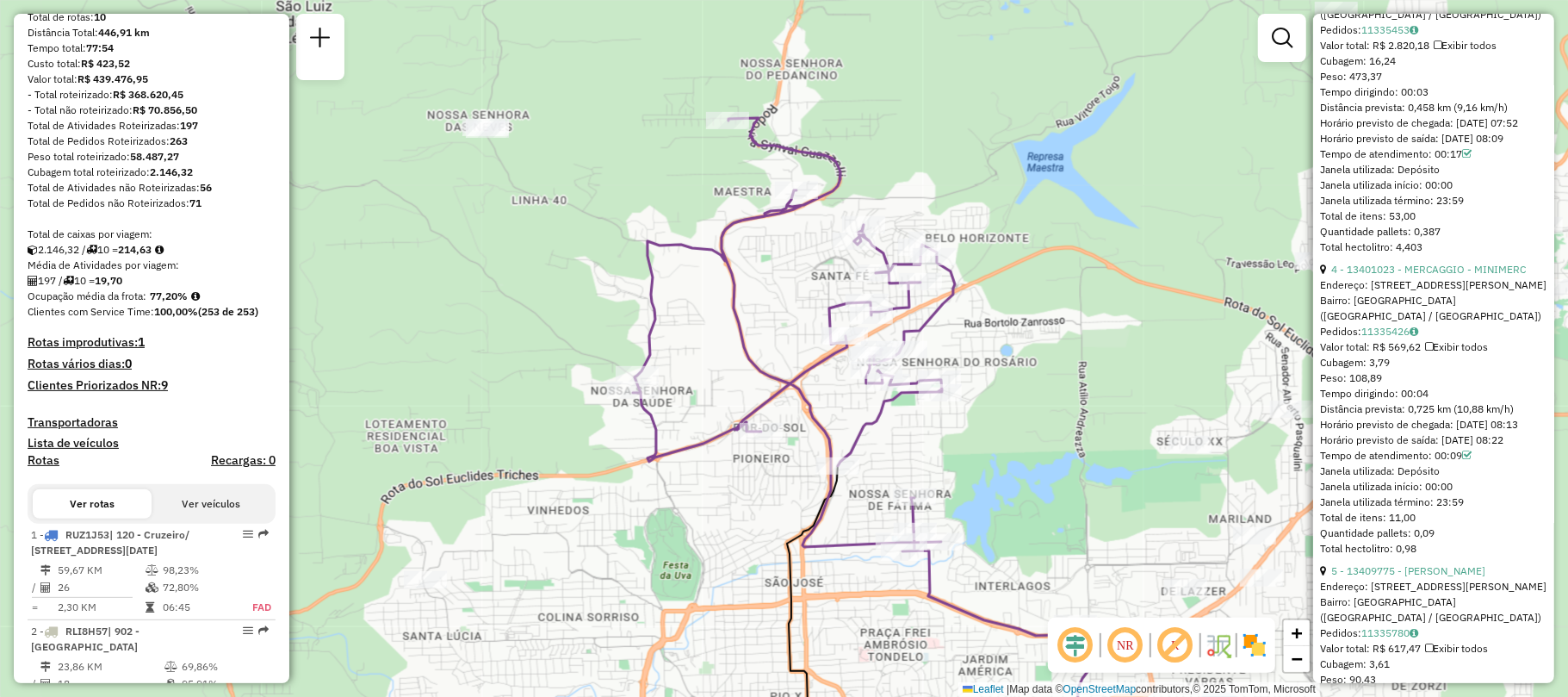
scroll to position [280, 0]
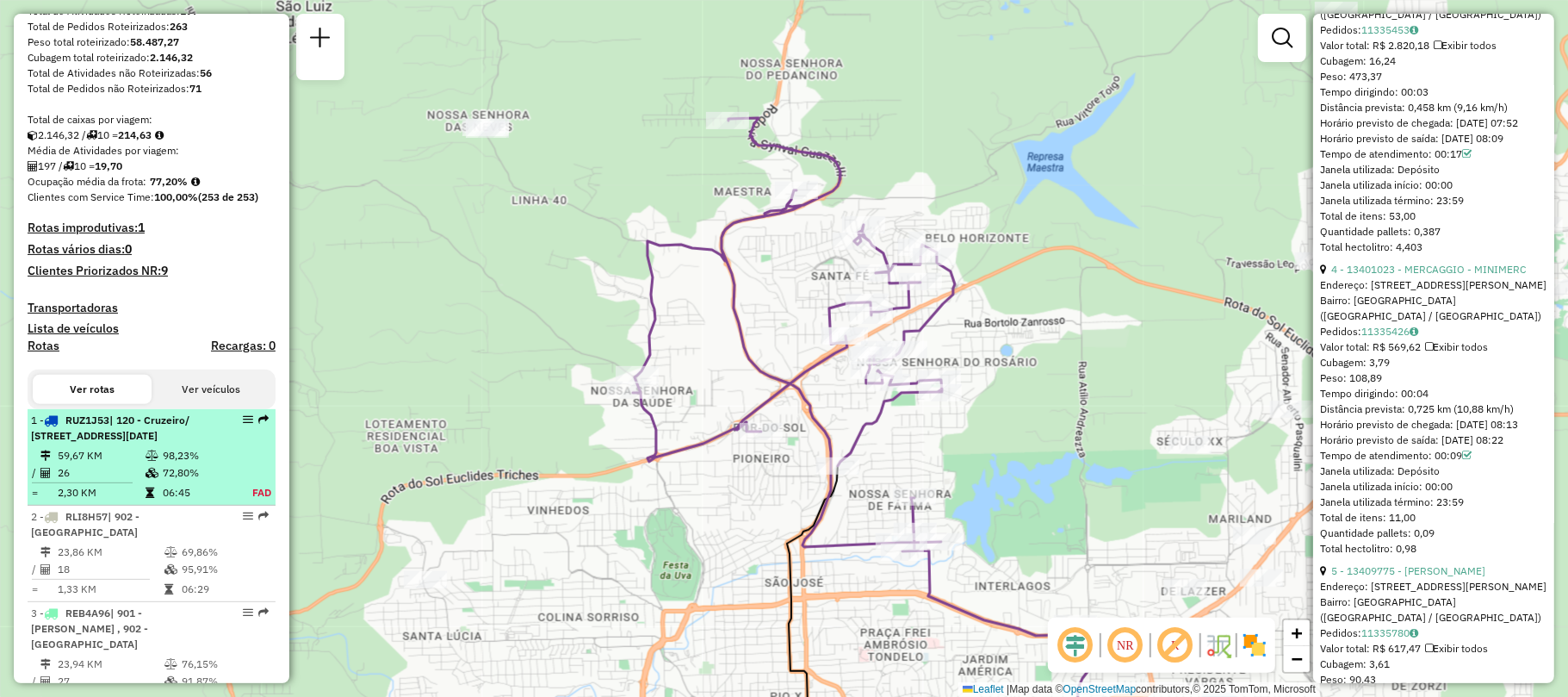
click at [139, 442] on span "| 120 - Cruzeiro/ Planalto , 132 - Santa Lucia , 173 - Santa Fé, 902 - Centro C…" at bounding box center [110, 428] width 158 height 29
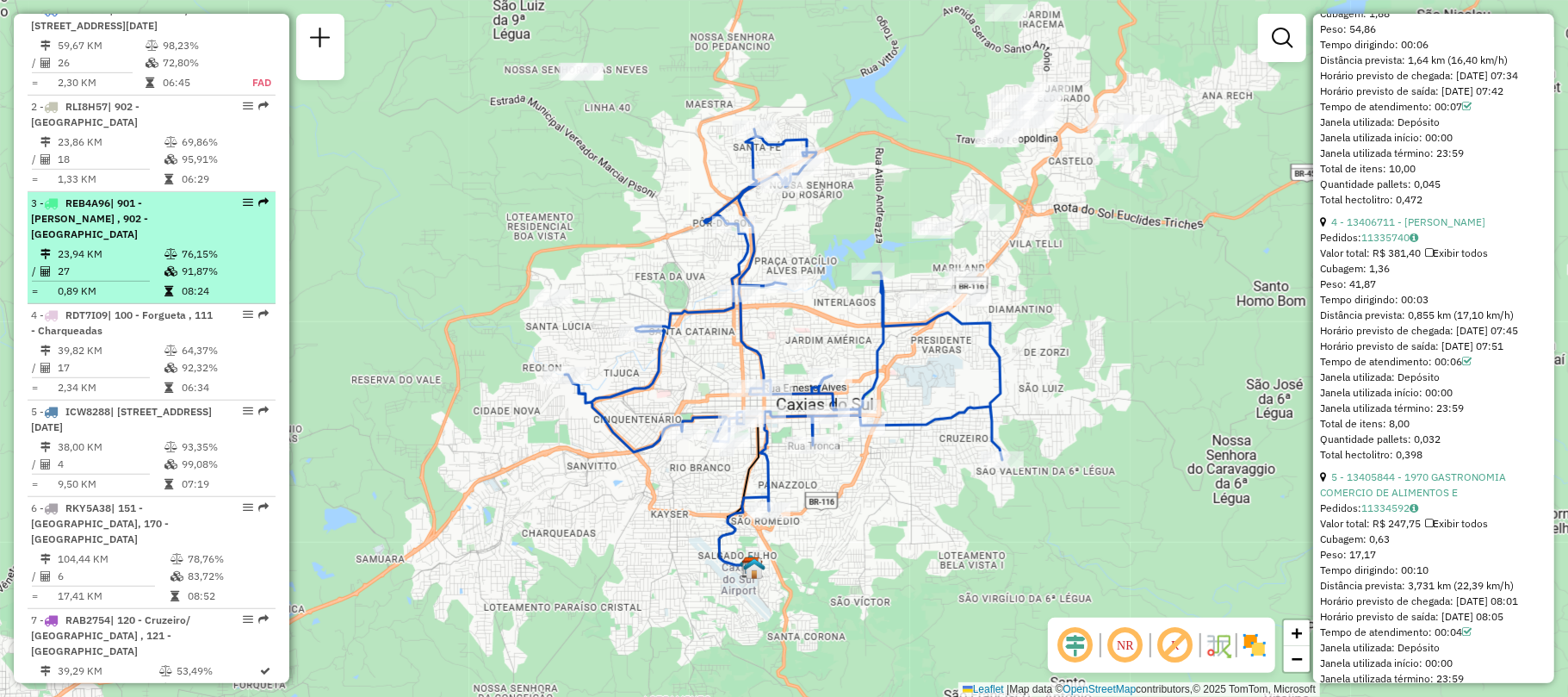
scroll to position [920, 0]
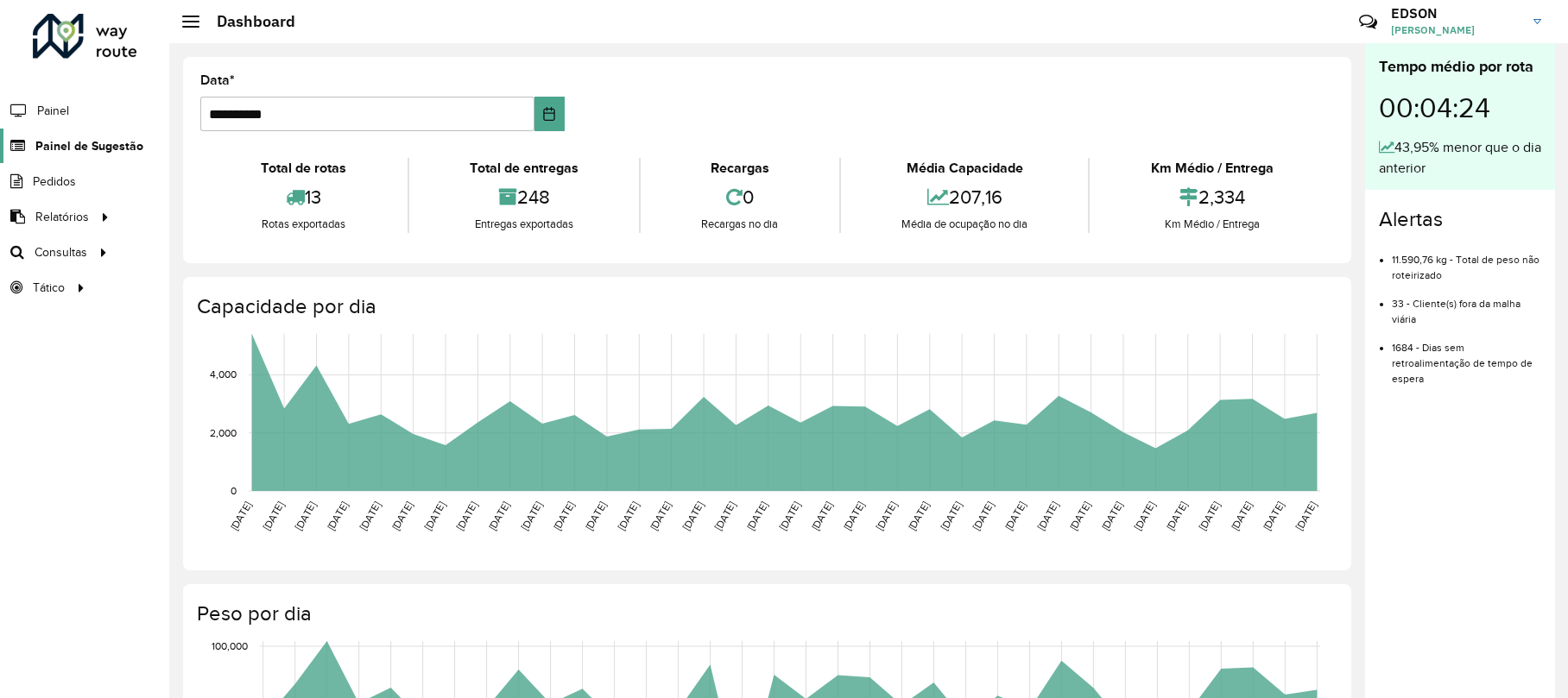
click at [106, 142] on span "Painel de Sugestão" at bounding box center [89, 146] width 108 height 19
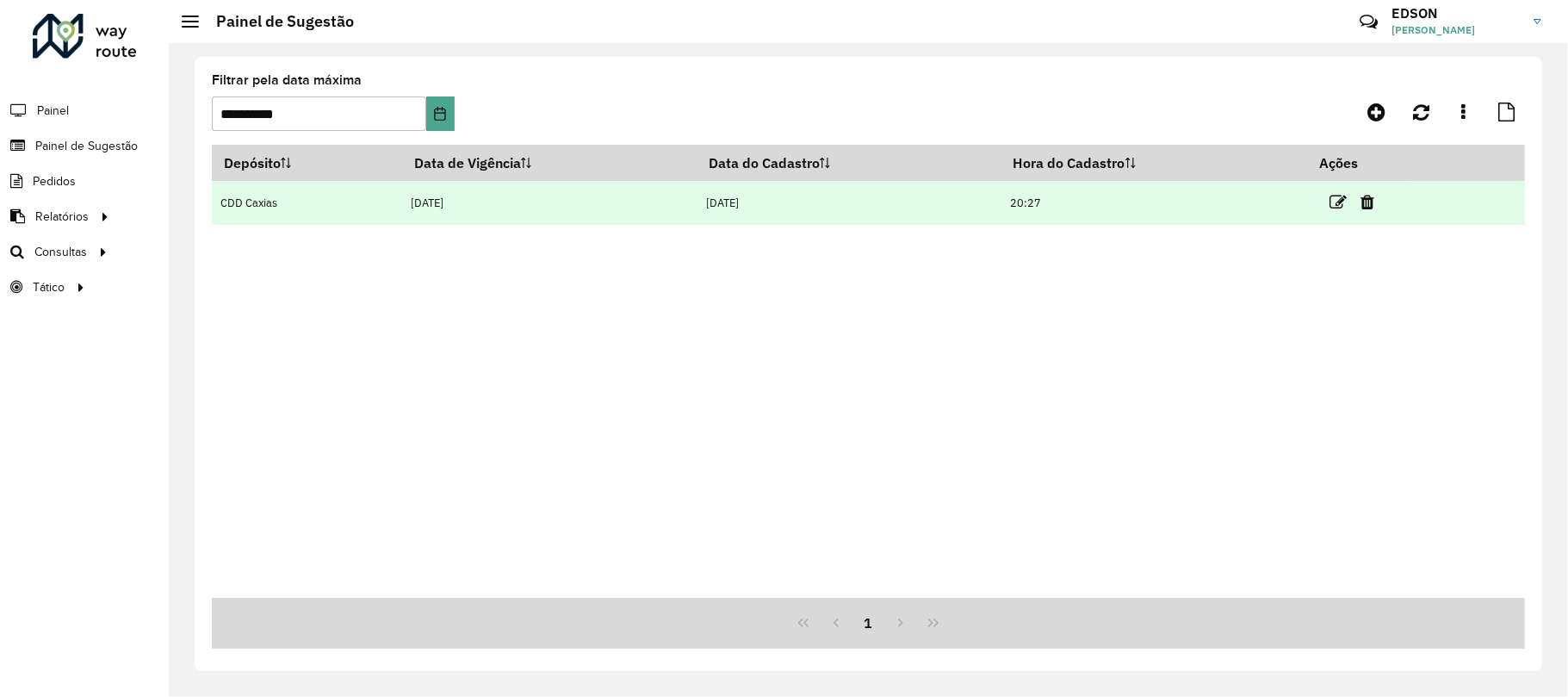
click at [1337, 191] on link at bounding box center [1338, 202] width 18 height 23
